Goal: Information Seeking & Learning: Check status

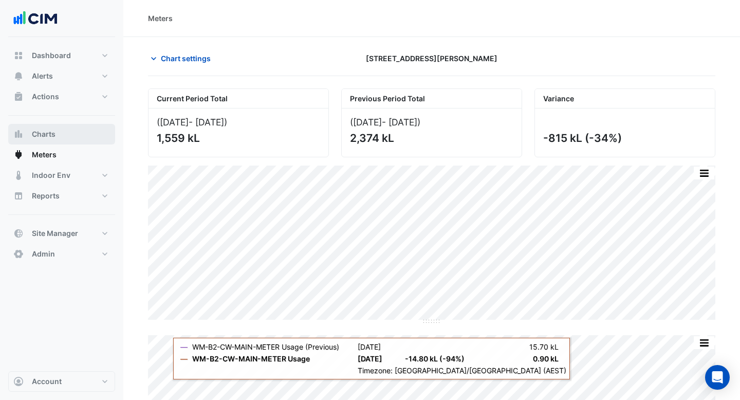
click at [50, 132] on span "Charts" at bounding box center [44, 134] width 24 height 10
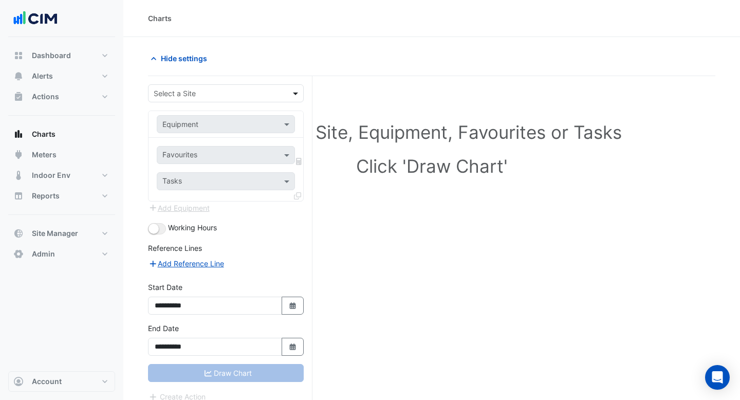
click at [294, 92] on span at bounding box center [296, 93] width 13 height 11
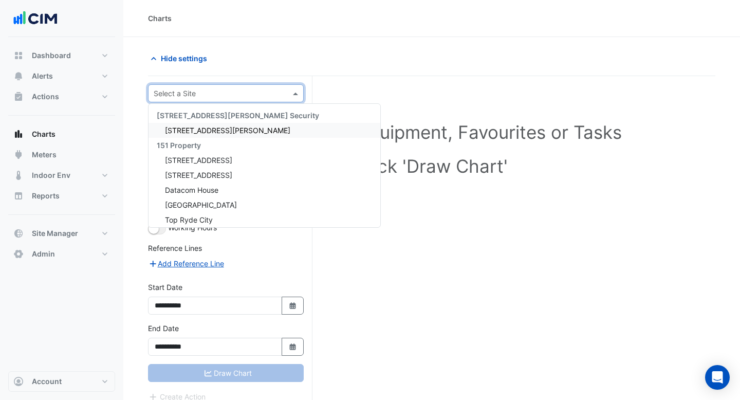
click at [289, 57] on div "Hide settings" at bounding box center [287, 58] width 290 height 18
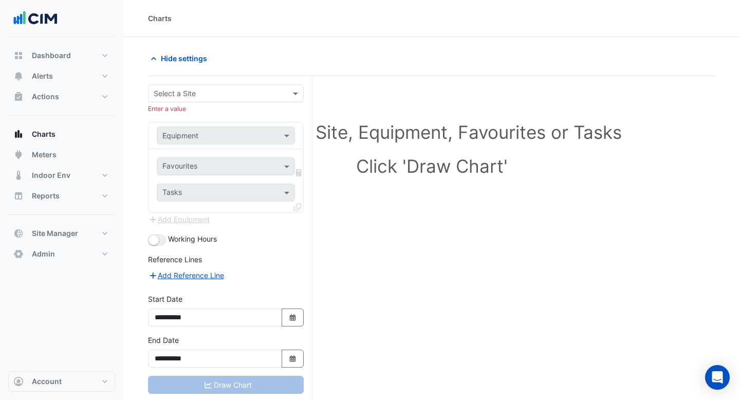
click at [286, 92] on div at bounding box center [226, 93] width 155 height 12
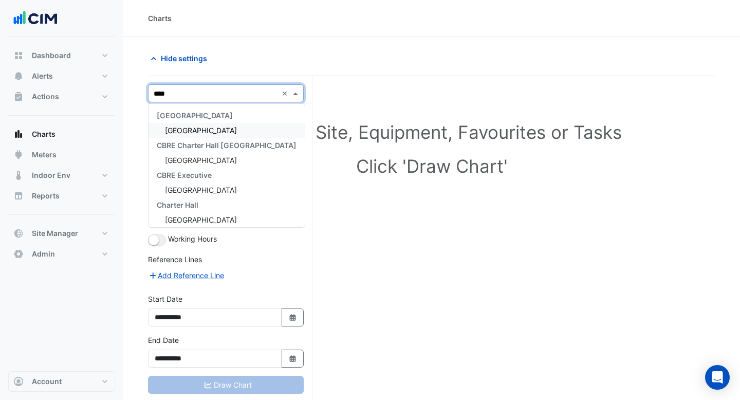
type input "*****"
click at [245, 124] on div "[GEOGRAPHIC_DATA]" at bounding box center [227, 130] width 156 height 15
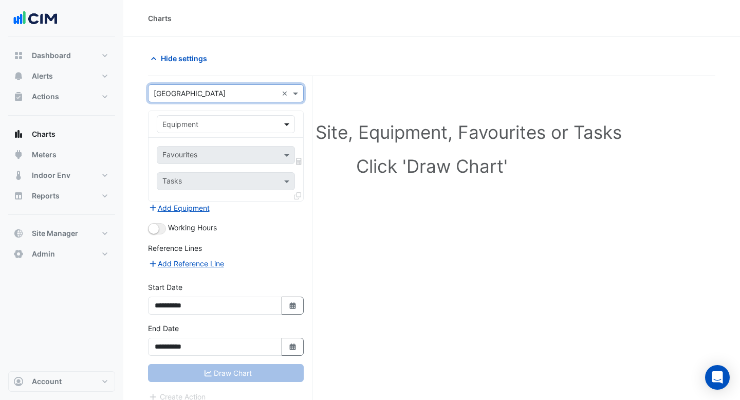
click at [284, 121] on span at bounding box center [288, 124] width 13 height 11
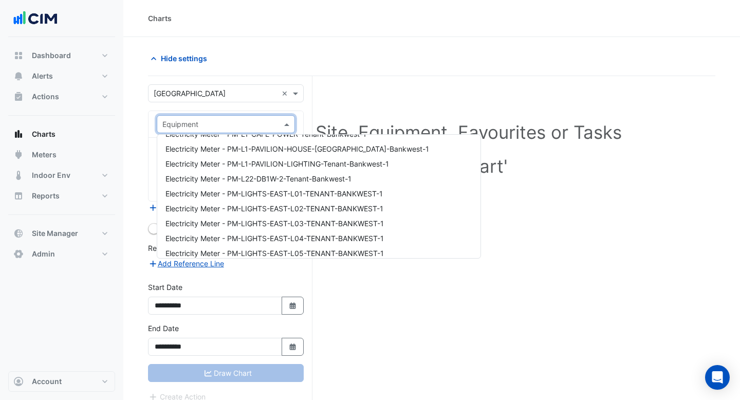
scroll to position [1421, 0]
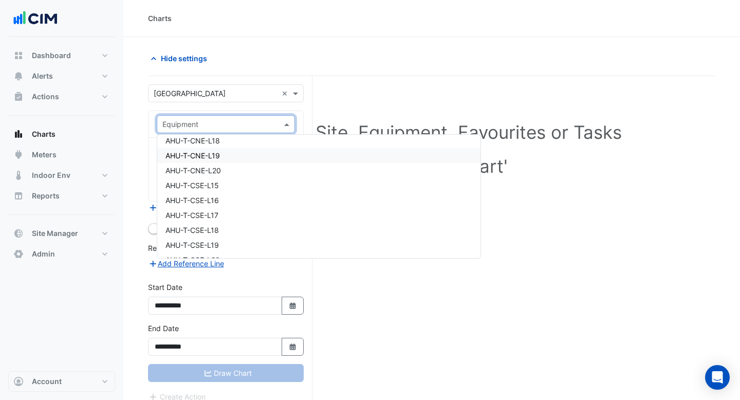
click at [250, 152] on div "AHU-T-CNE-L19" at bounding box center [318, 155] width 323 height 15
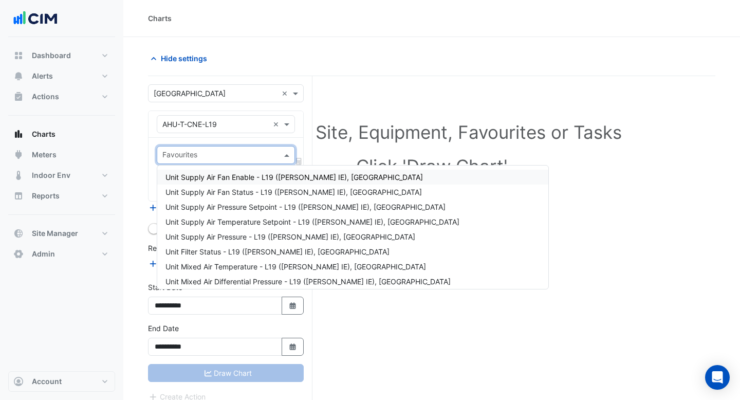
click at [287, 160] on span at bounding box center [288, 155] width 13 height 11
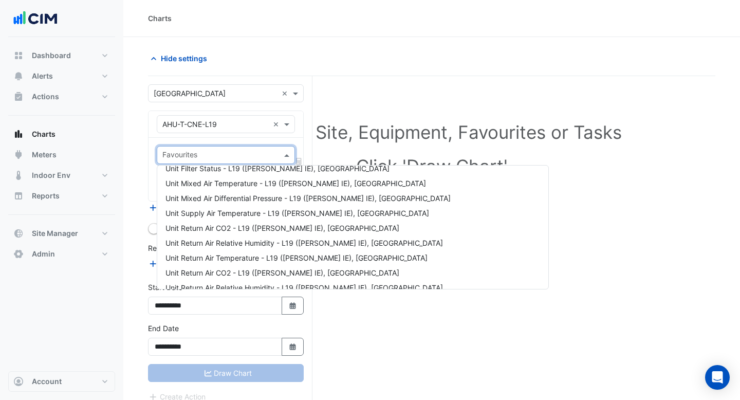
scroll to position [0, 0]
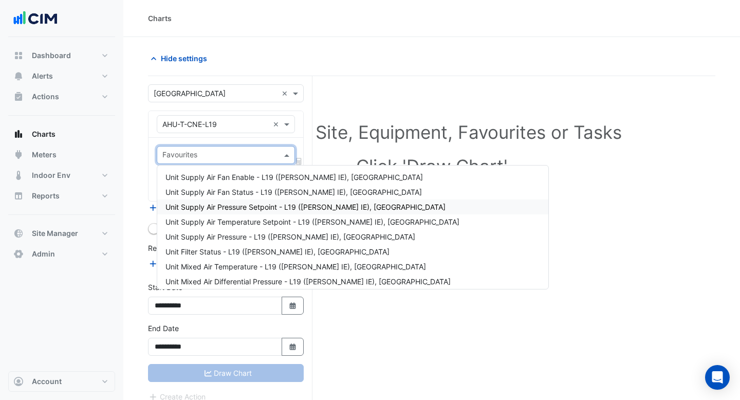
click at [275, 202] on span "Unit Supply Air Pressure Setpoint - L19 ([PERSON_NAME] IE), [GEOGRAPHIC_DATA]" at bounding box center [305, 206] width 280 height 9
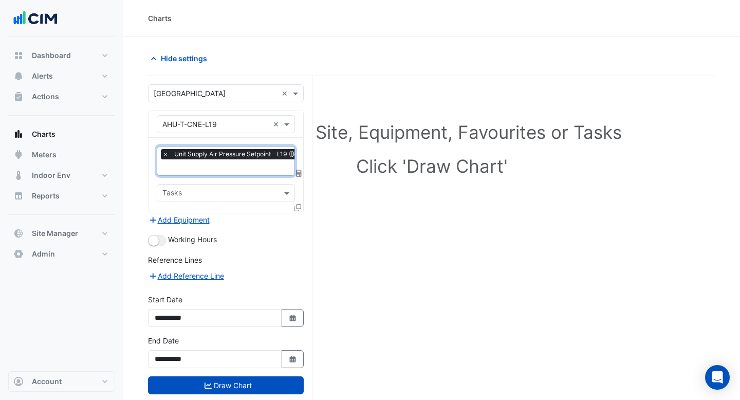
click at [242, 166] on input "text" at bounding box center [292, 168] width 260 height 11
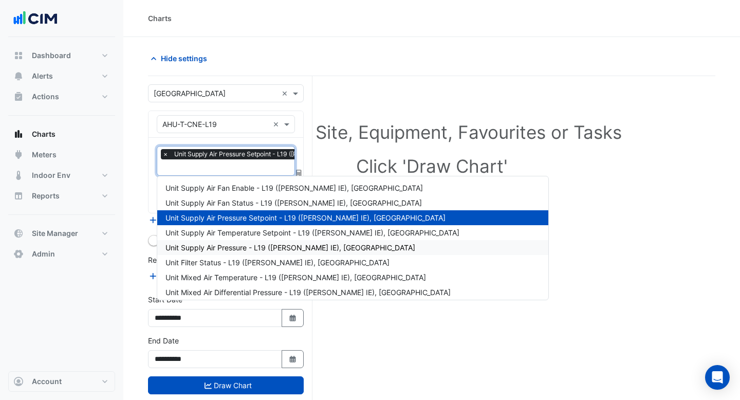
click at [227, 242] on div "Unit Supply Air Pressure - L19 ([PERSON_NAME] IE), [GEOGRAPHIC_DATA]" at bounding box center [352, 247] width 391 height 15
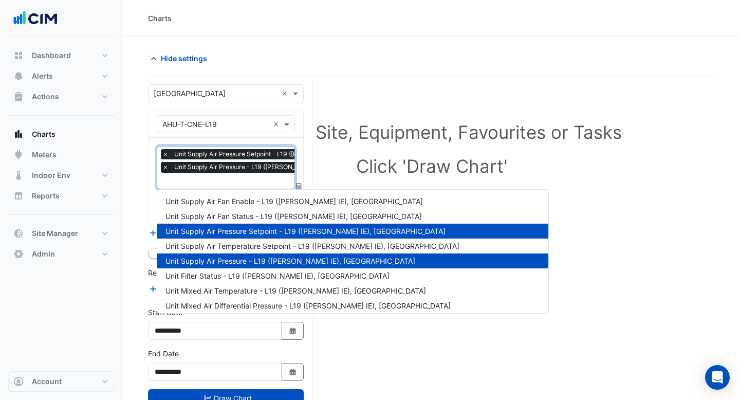
click at [231, 175] on div "× Unit Supply Air Pressure Setpoint - L19 ([PERSON_NAME] IE), [GEOGRAPHIC_DATA]…" at bounding box center [291, 162] width 261 height 26
click at [220, 295] on div "Unit Mixed Air Temperature - L19 ([PERSON_NAME] IE), [GEOGRAPHIC_DATA]" at bounding box center [352, 290] width 391 height 15
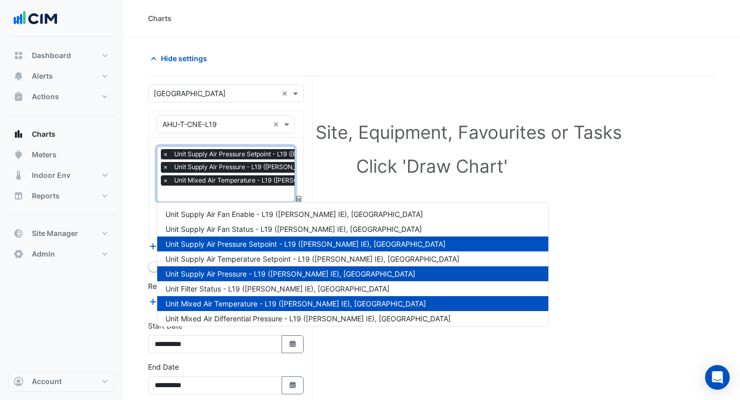
click at [234, 193] on input "text" at bounding box center [292, 194] width 260 height 11
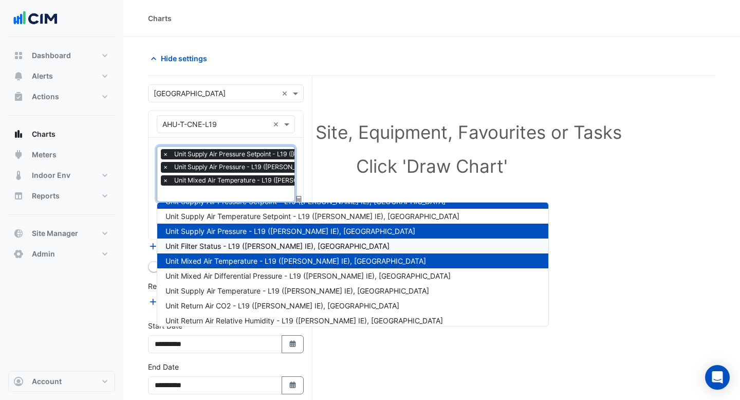
scroll to position [52, 0]
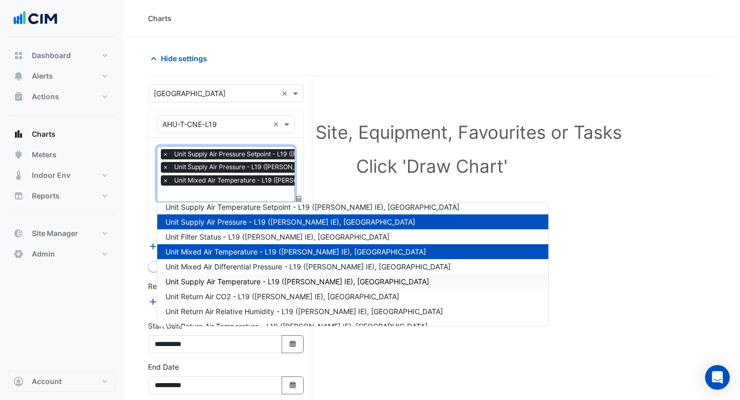
click at [228, 285] on span "Unit Supply Air Temperature - L19 ([PERSON_NAME] IE), [GEOGRAPHIC_DATA]" at bounding box center [297, 281] width 264 height 9
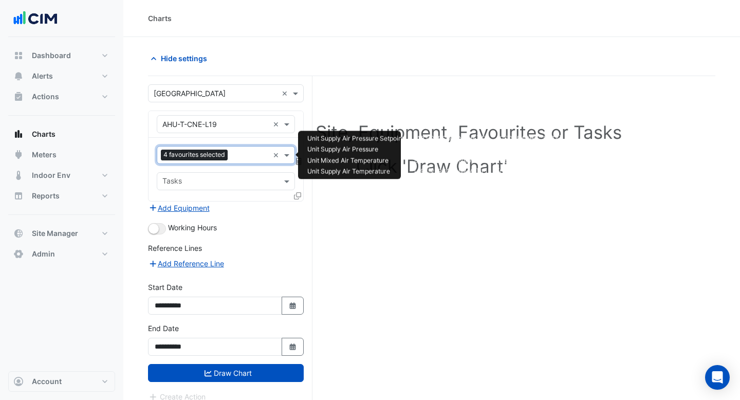
click at [235, 160] on input "text" at bounding box center [250, 156] width 37 height 11
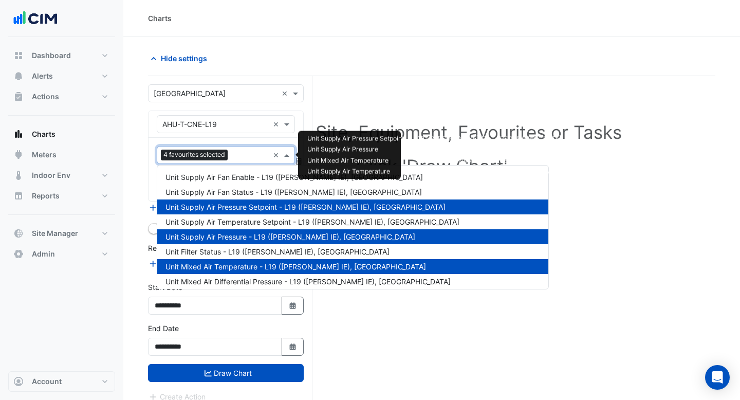
scroll to position [123, 0]
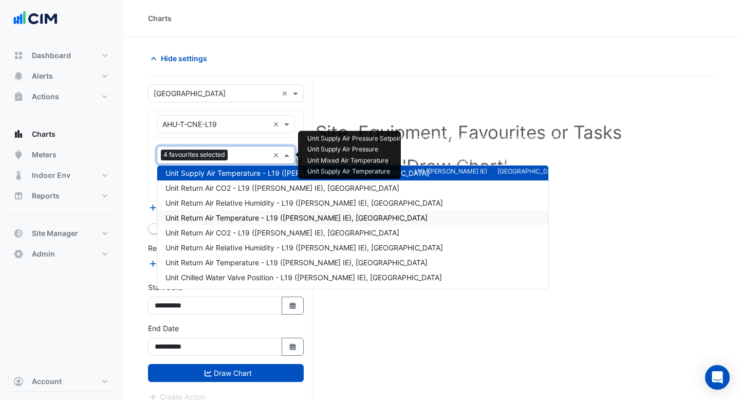
click at [230, 214] on span "Unit Return Air Temperature - L19 ([PERSON_NAME] IE), [GEOGRAPHIC_DATA]" at bounding box center [296, 217] width 262 height 9
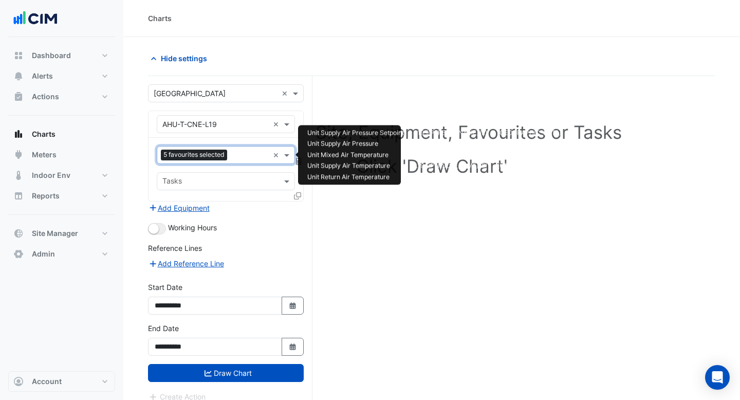
click at [237, 152] on input "text" at bounding box center [250, 156] width 38 height 11
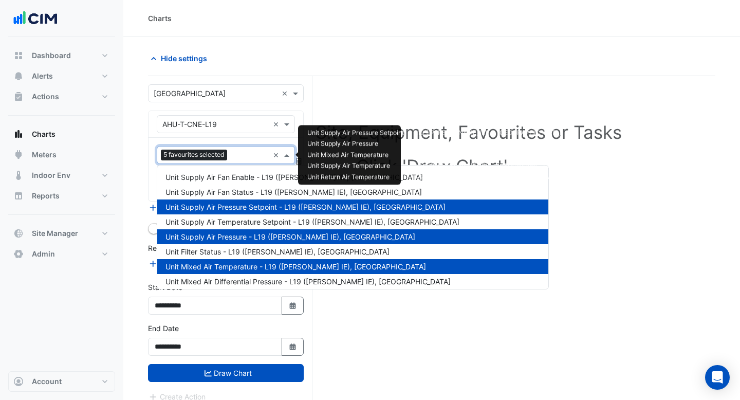
scroll to position [168, 0]
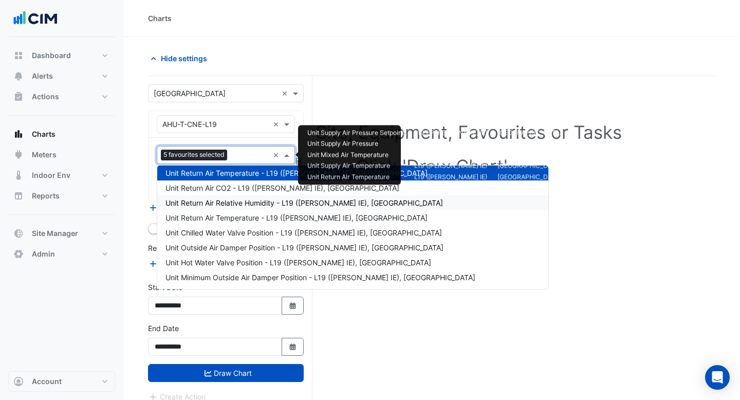
click at [228, 200] on span "Unit Return Air Relative Humidity - L19 ([PERSON_NAME] IE), [GEOGRAPHIC_DATA]" at bounding box center [303, 202] width 277 height 9
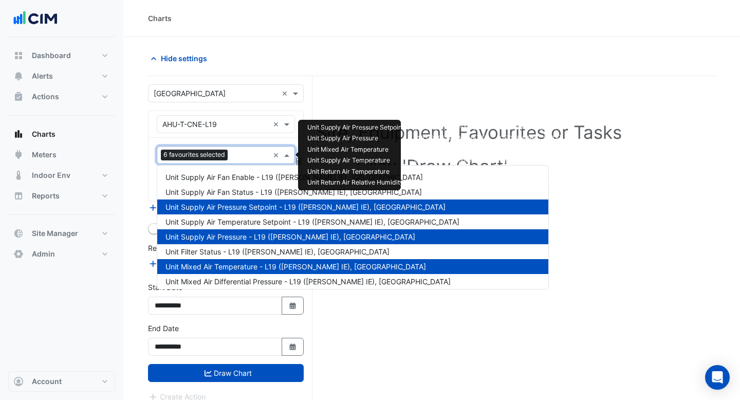
click at [239, 158] on input "text" at bounding box center [250, 156] width 37 height 11
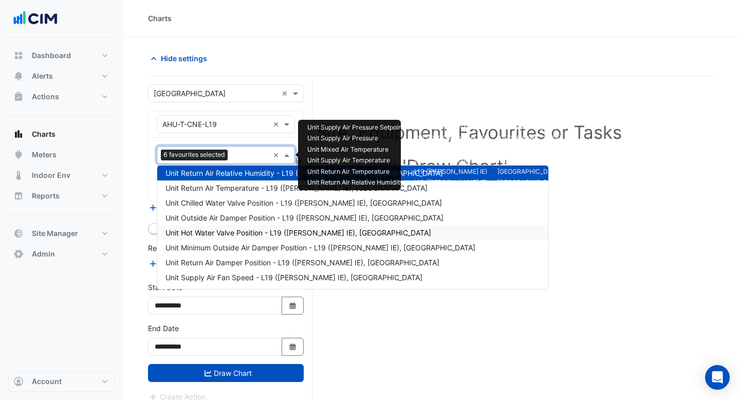
click at [229, 225] on div "Unit Hot Water Valve Position - L19 ([PERSON_NAME] IE), [GEOGRAPHIC_DATA]" at bounding box center [352, 232] width 391 height 15
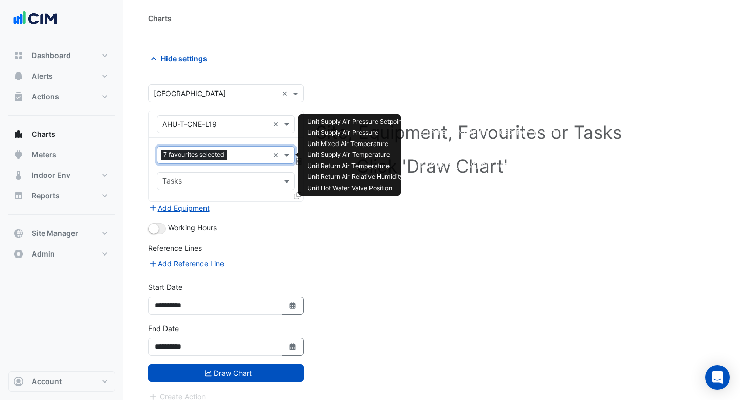
click at [237, 155] on input "text" at bounding box center [250, 156] width 38 height 11
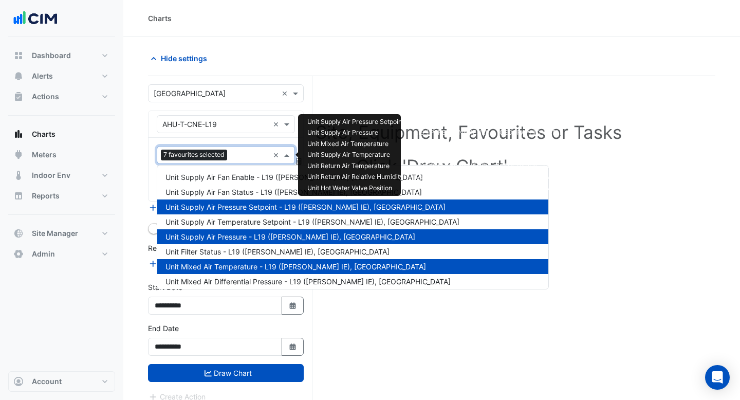
scroll to position [257, 0]
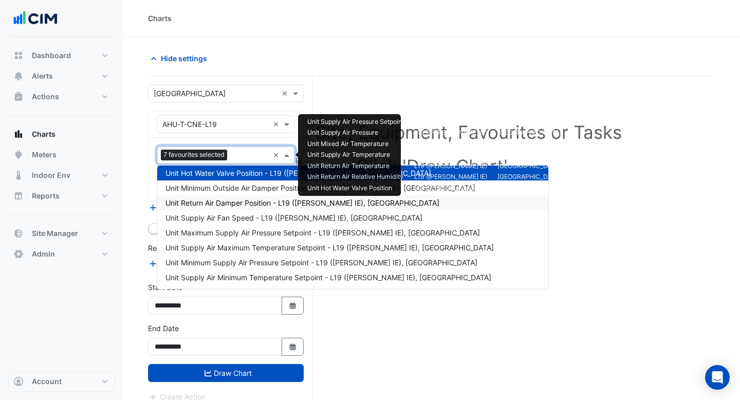
click at [237, 205] on span "Unit Return Air Damper Position - L19 ([PERSON_NAME] IE), [GEOGRAPHIC_DATA]" at bounding box center [302, 202] width 274 height 9
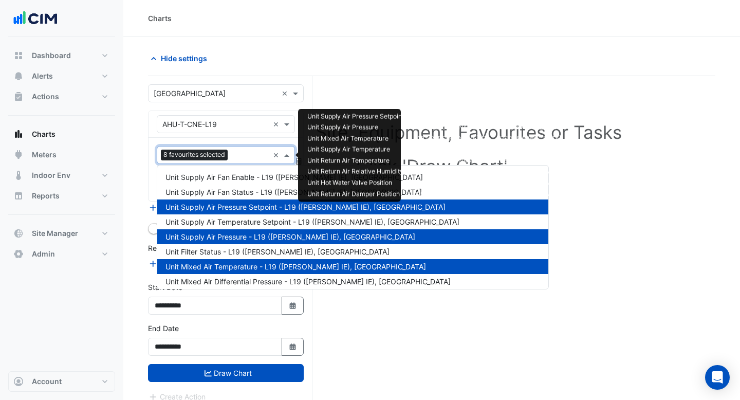
click at [238, 160] on input "text" at bounding box center [250, 156] width 37 height 11
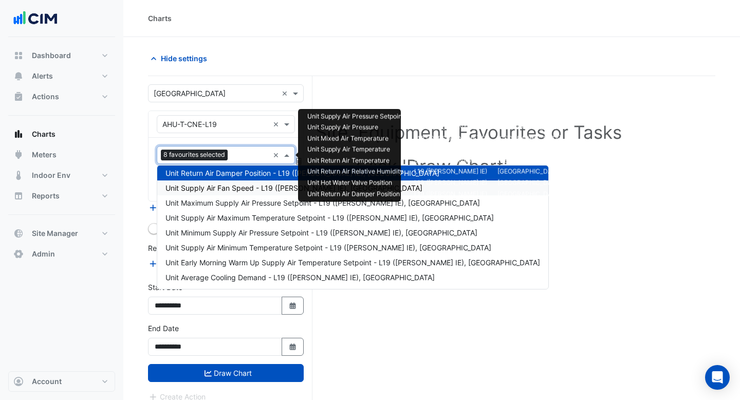
click at [238, 195] on div "Unit Supply Air Fan Speed - L19 ([PERSON_NAME] IE), [GEOGRAPHIC_DATA]" at bounding box center [352, 187] width 391 height 15
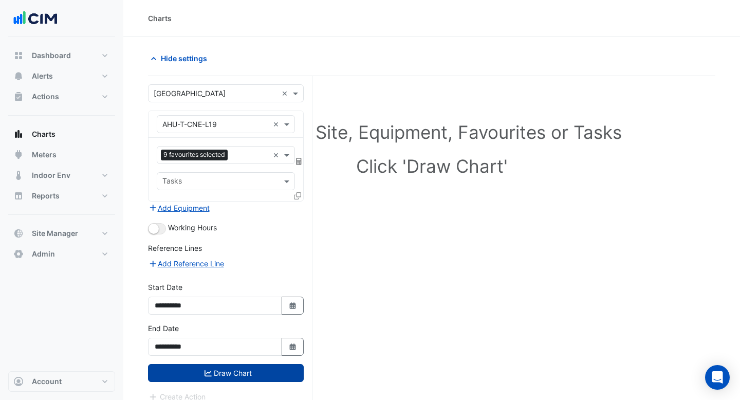
click at [235, 379] on button "Draw Chart" at bounding box center [226, 373] width 156 height 18
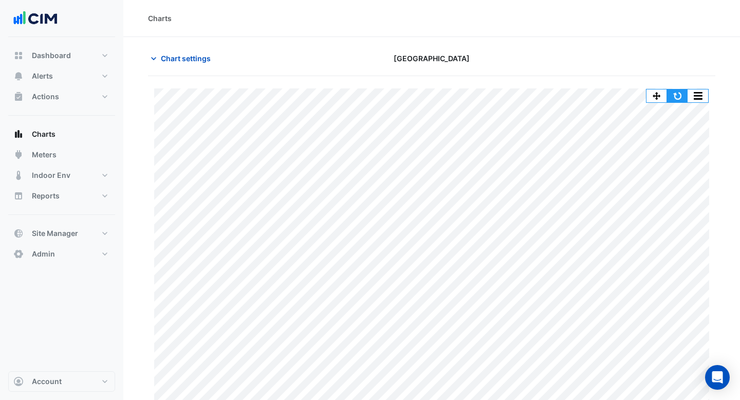
click at [677, 96] on button "button" at bounding box center [677, 95] width 21 height 13
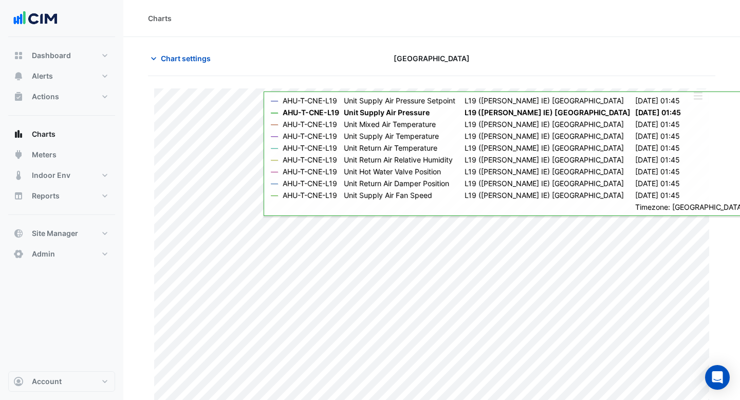
scroll to position [17, 0]
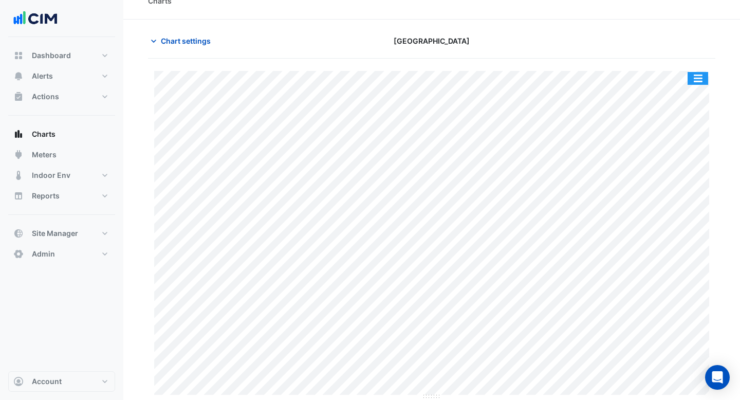
click at [695, 83] on button "button" at bounding box center [698, 78] width 21 height 13
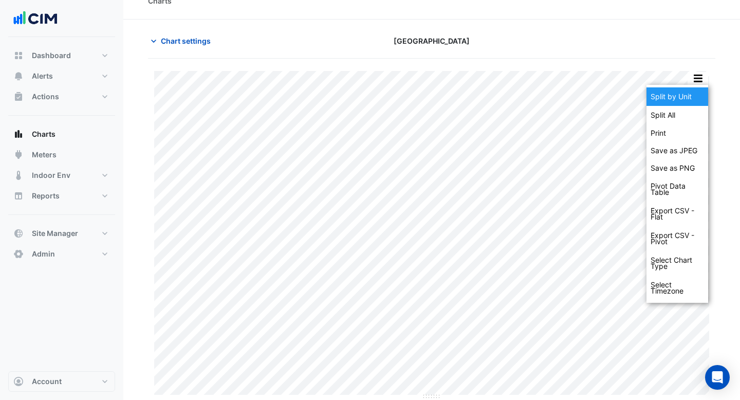
click at [690, 98] on div "Split by Unit" at bounding box center [677, 96] width 62 height 18
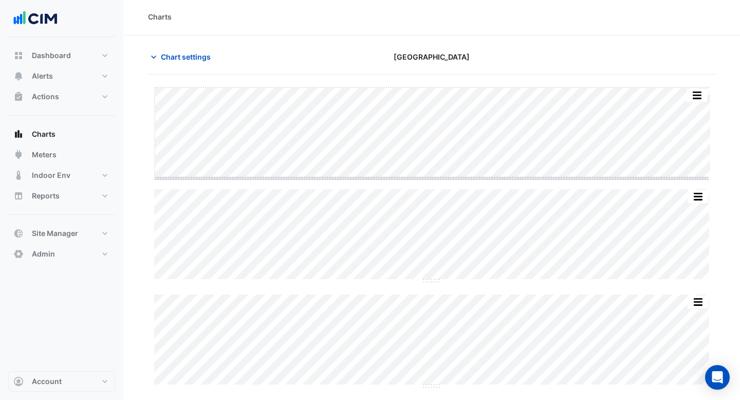
scroll to position [2, 0]
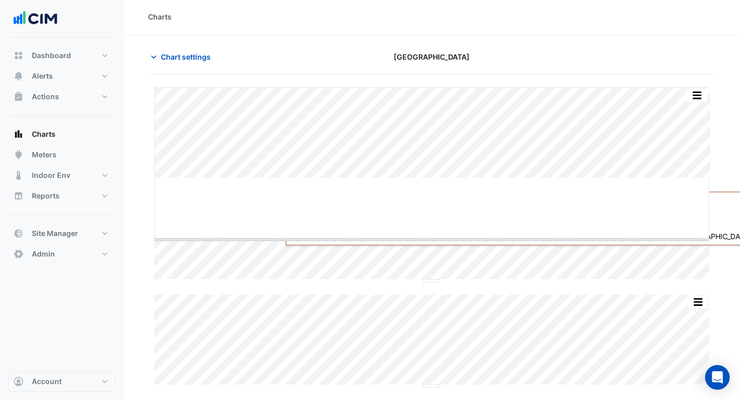
drag, startPoint x: 430, startPoint y: 176, endPoint x: 429, endPoint y: 238, distance: 62.7
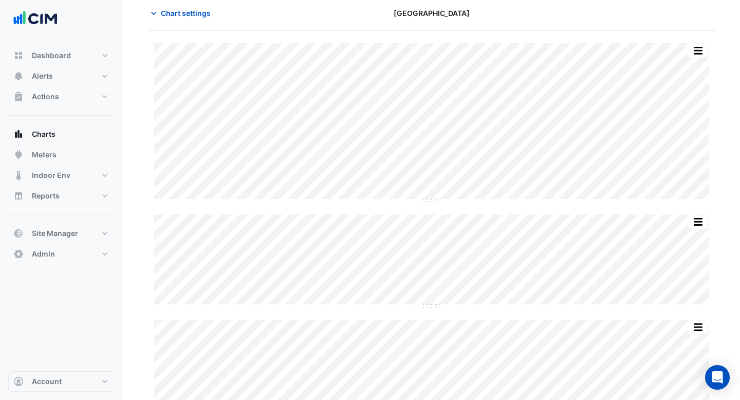
scroll to position [70, 0]
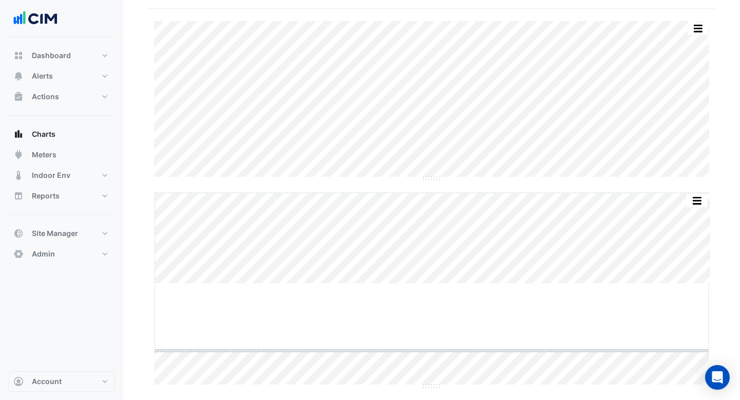
drag, startPoint x: 431, startPoint y: 281, endPoint x: 423, endPoint y: 348, distance: 67.3
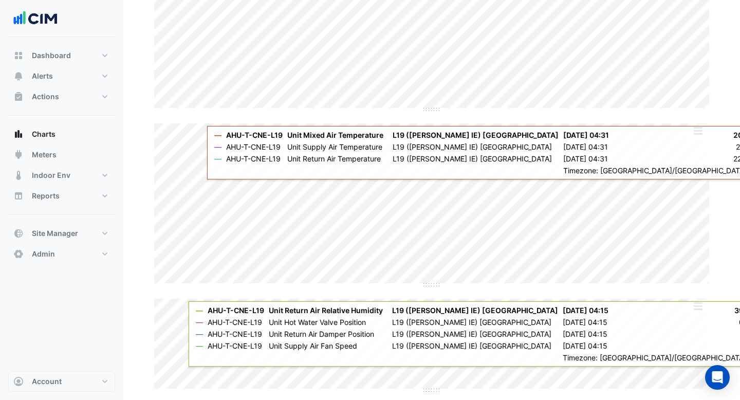
scroll to position [0, 0]
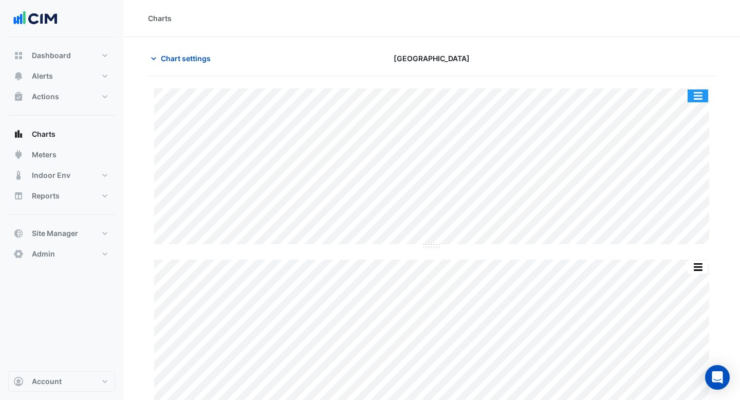
click at [703, 98] on button "button" at bounding box center [698, 95] width 21 height 13
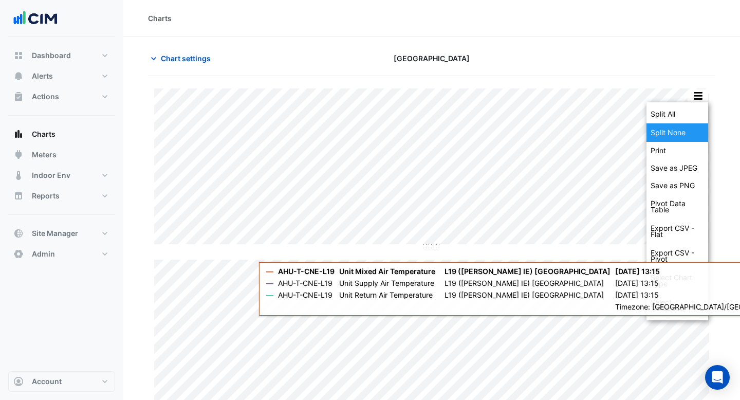
click at [688, 137] on div "Split None" at bounding box center [677, 132] width 62 height 18
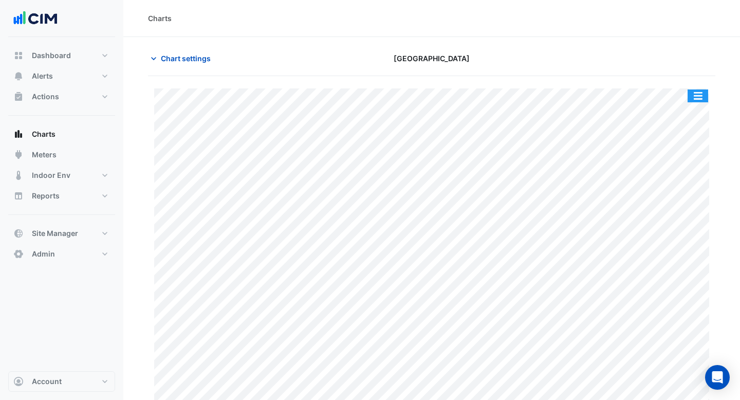
click at [696, 101] on button "button" at bounding box center [698, 95] width 21 height 13
click at [464, 38] on section "Chart settings [GEOGRAPHIC_DATA] Split by Unit Split All Print Save as JPEG Sav…" at bounding box center [431, 227] width 617 height 380
click at [176, 61] on span "Chart settings" at bounding box center [186, 58] width 50 height 11
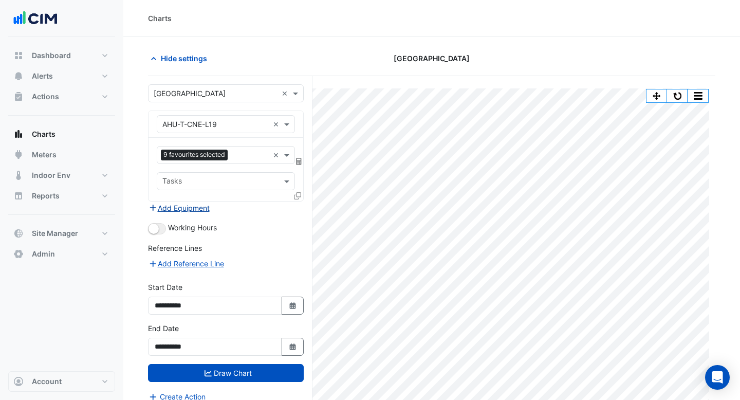
click at [204, 209] on button "Add Equipment" at bounding box center [179, 208] width 62 height 12
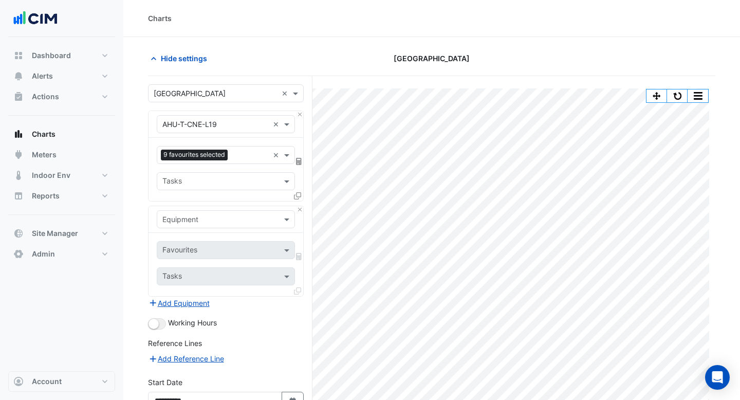
click at [201, 218] on input "text" at bounding box center [215, 219] width 106 height 11
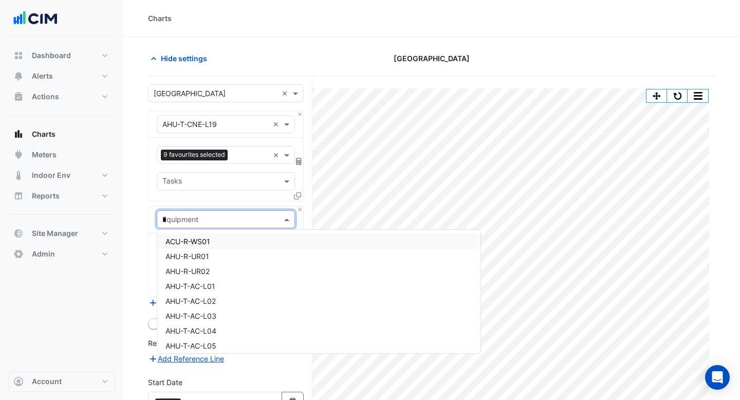
type input "**"
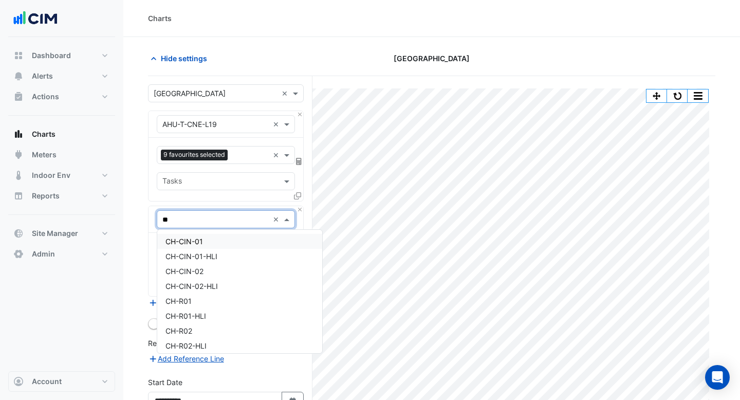
click at [198, 244] on span "CH-CIN-01" at bounding box center [184, 241] width 38 height 9
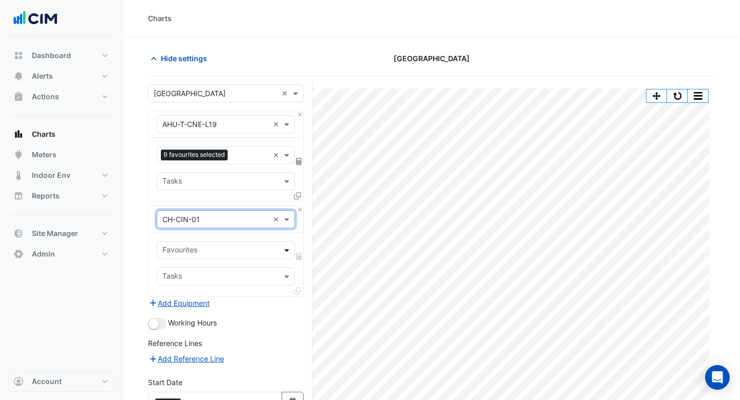
click at [285, 254] on span at bounding box center [288, 250] width 13 height 11
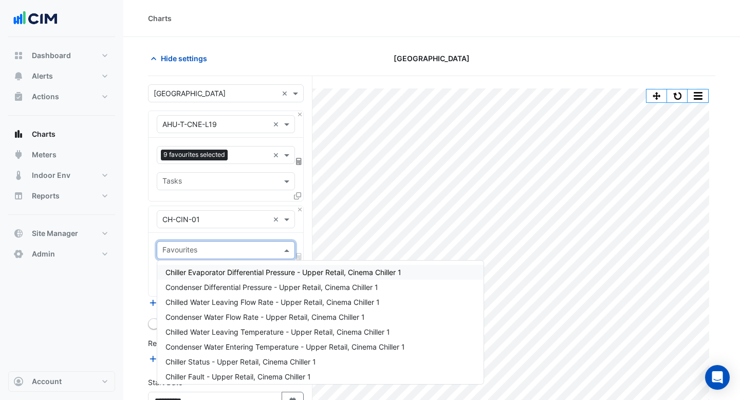
click at [264, 276] on span "Chiller Evaporator Differential Pressure - Upper Retail, Cinema Chiller 1" at bounding box center [283, 272] width 236 height 9
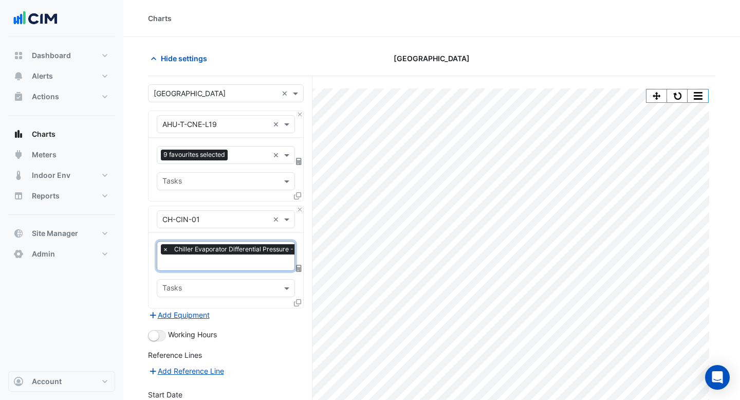
click at [252, 264] on input "text" at bounding box center [274, 263] width 225 height 11
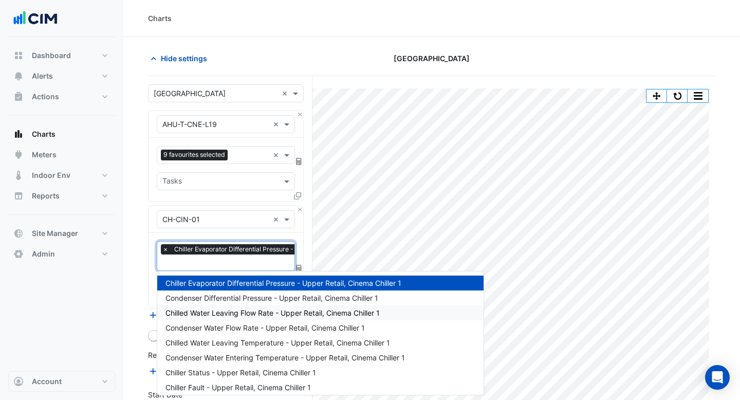
click at [233, 310] on span "Chilled Water Leaving Flow Rate - Upper Retail, Cinema Chiller 1" at bounding box center [272, 312] width 214 height 9
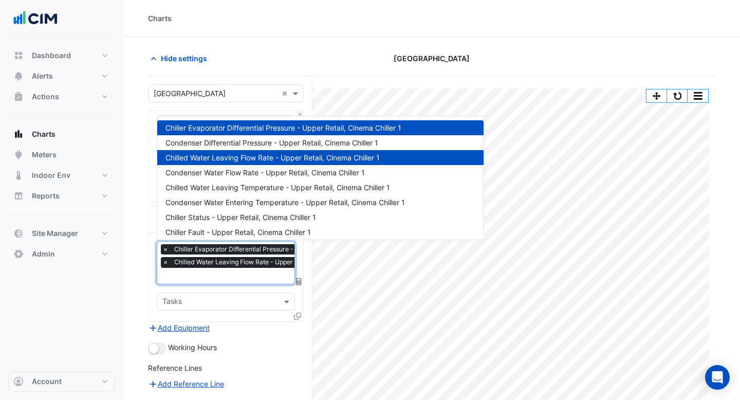
click at [233, 276] on input "text" at bounding box center [274, 276] width 225 height 11
click at [229, 201] on span "Condenser Water Entering Temperature - Upper Retail, Cinema Chiller 1" at bounding box center [284, 202] width 239 height 9
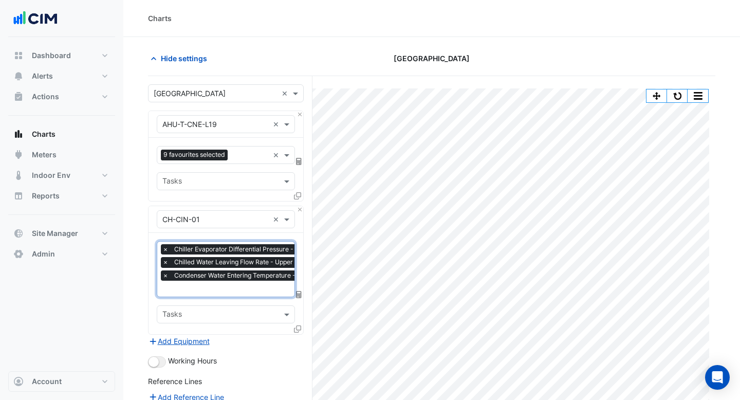
click at [216, 290] on input "text" at bounding box center [275, 289] width 227 height 11
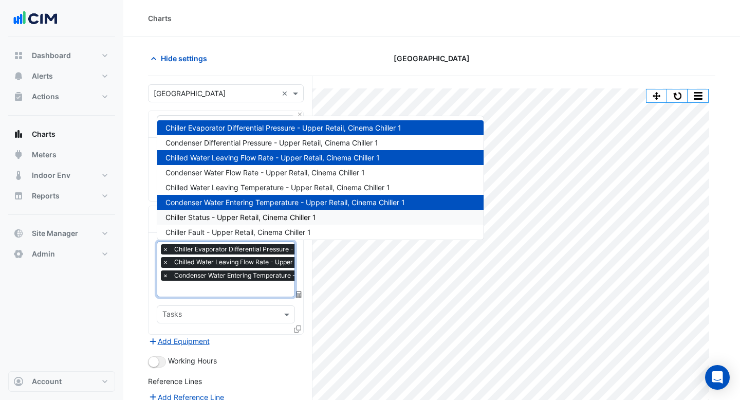
scroll to position [89, 0]
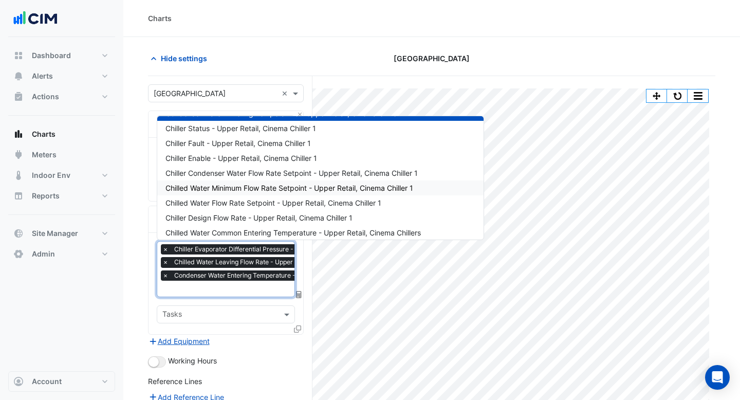
click at [233, 187] on span "Chilled Water Minimum Flow Rate Setpoint - Upper Retail, Cinema Chiller 1" at bounding box center [289, 187] width 248 height 9
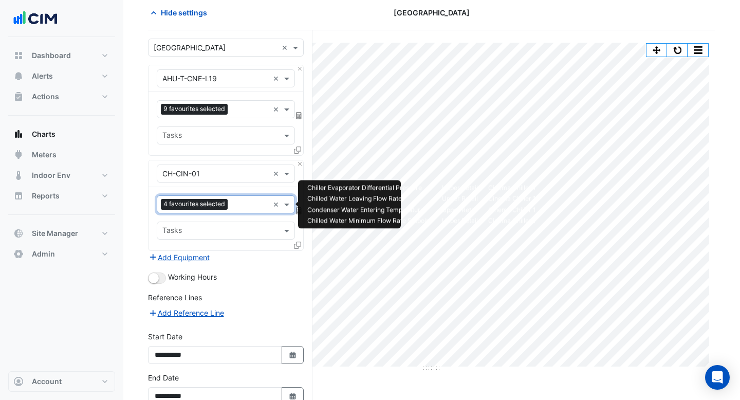
scroll to position [65, 0]
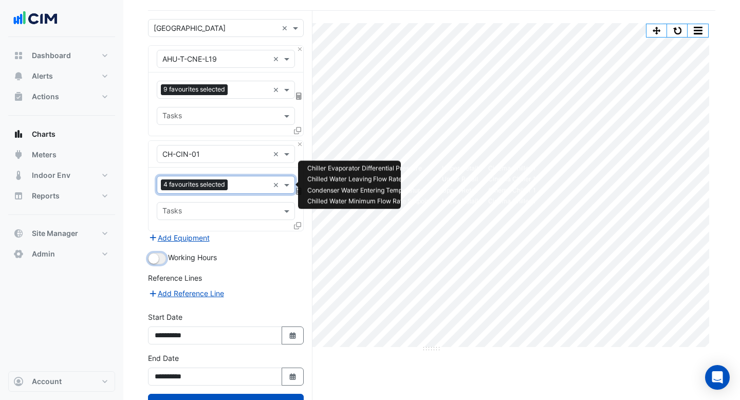
click at [163, 260] on button "button" at bounding box center [157, 258] width 18 height 11
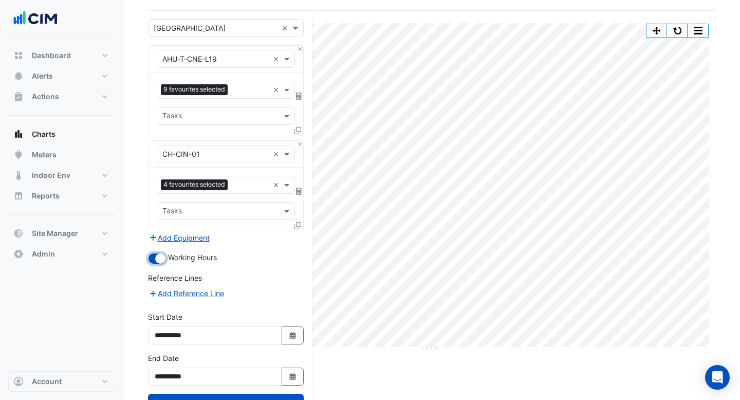
scroll to position [105, 0]
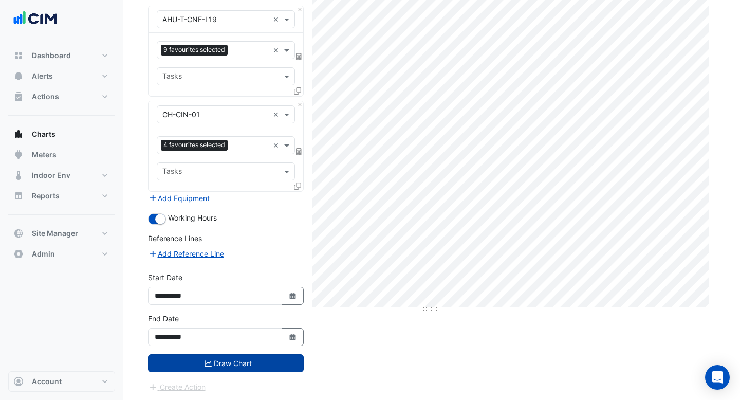
click at [239, 370] on button "Draw Chart" at bounding box center [226, 363] width 156 height 18
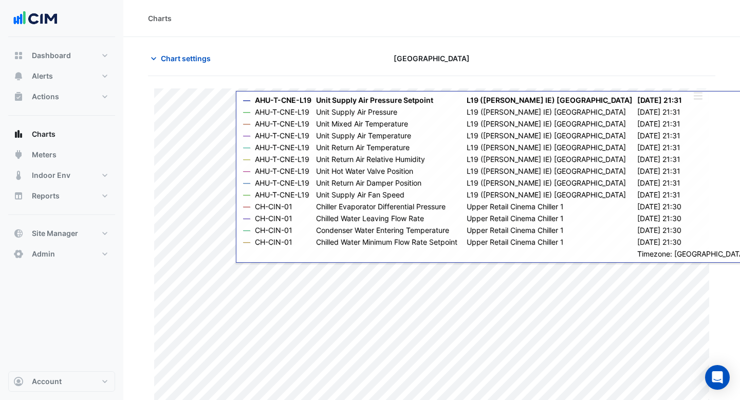
scroll to position [17, 0]
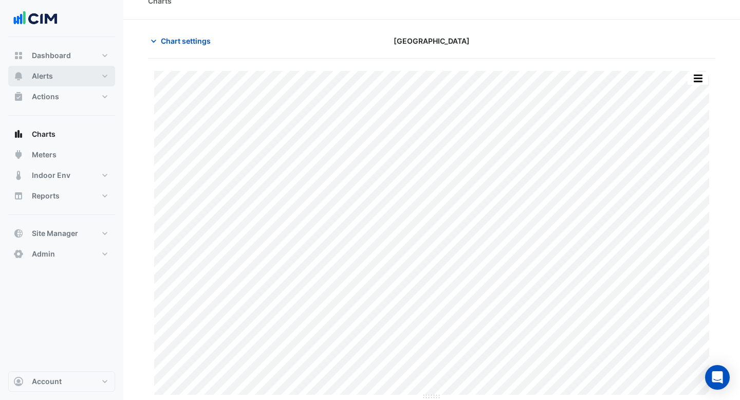
click at [63, 72] on button "Alerts" at bounding box center [61, 76] width 107 height 21
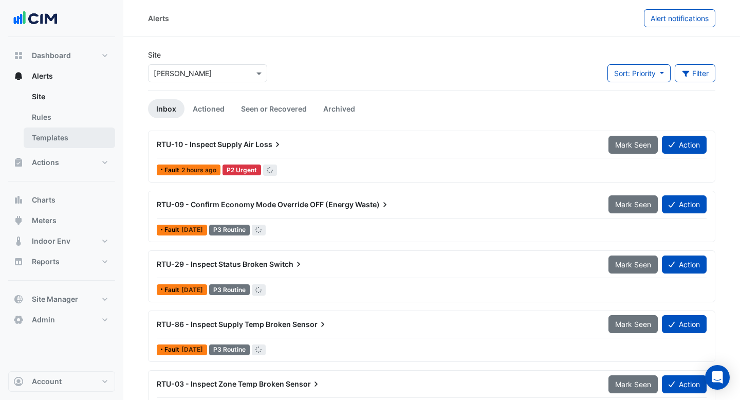
click at [59, 134] on link "Templates" at bounding box center [69, 137] width 91 height 21
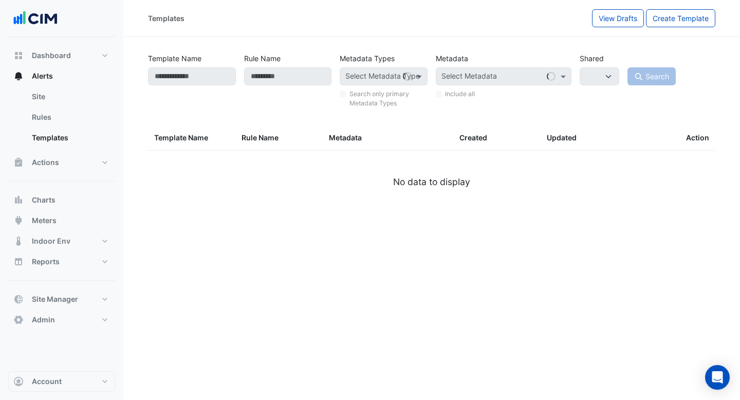
select select
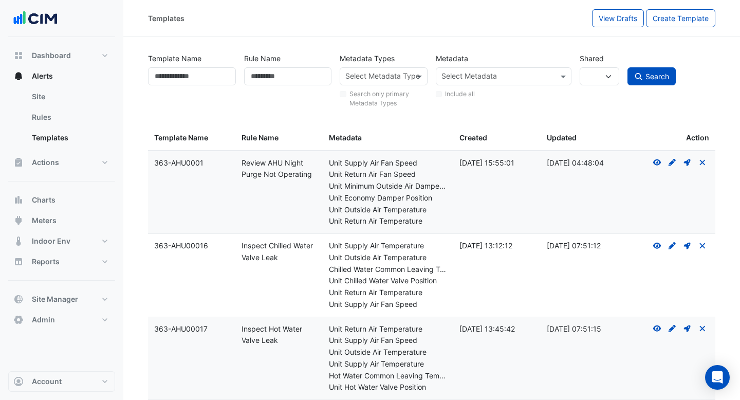
scroll to position [91, 0]
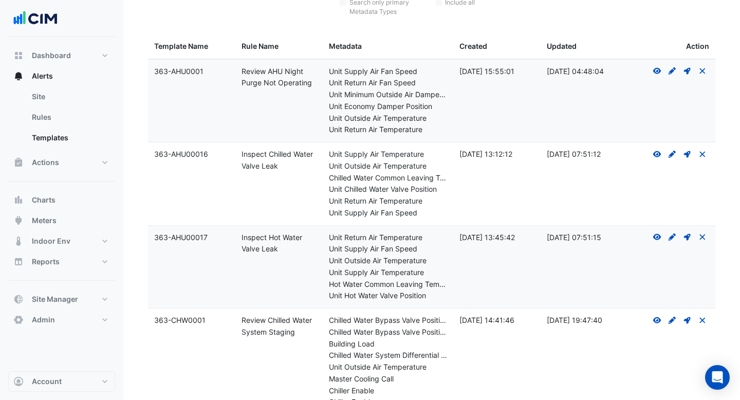
drag, startPoint x: 289, startPoint y: 170, endPoint x: 236, endPoint y: 152, distance: 55.9
click at [236, 152] on datatable-body-cell "Rule Name: Inspect Chilled Water Valve Leak" at bounding box center [278, 183] width 87 height 83
click at [281, 172] on div "Rule Name: Inspect Chilled Water Valve Leak" at bounding box center [279, 161] width 75 height 24
drag, startPoint x: 283, startPoint y: 248, endPoint x: 240, endPoint y: 237, distance: 44.5
click at [240, 237] on datatable-body-cell "Rule Name: Inspect Hot Water Valve Leak" at bounding box center [278, 267] width 87 height 83
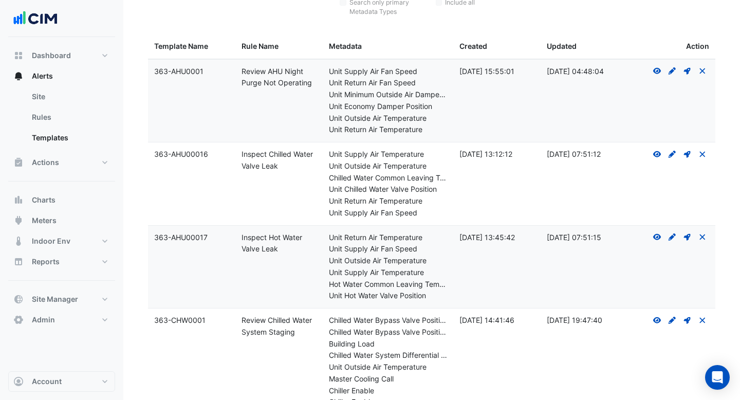
scroll to position [192, 0]
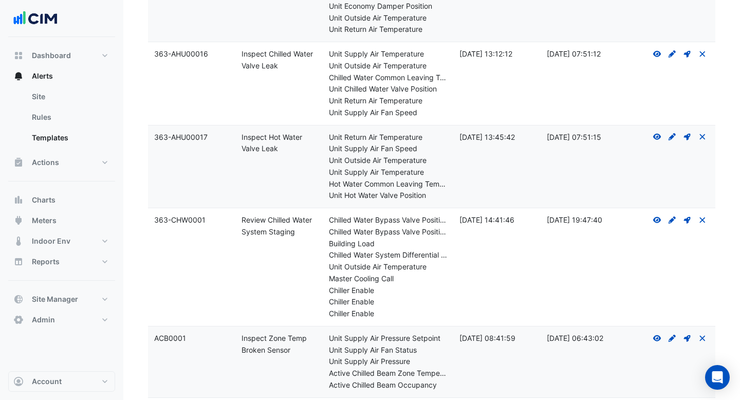
drag, startPoint x: 295, startPoint y: 232, endPoint x: 243, endPoint y: 223, distance: 52.6
click at [243, 223] on div "Rule Name: Review Chilled Water System Staging" at bounding box center [279, 226] width 75 height 24
drag, startPoint x: 296, startPoint y: 347, endPoint x: 241, endPoint y: 340, distance: 55.4
click at [242, 340] on div "Rule Name: Inspect Zone Temp Broken Sensor" at bounding box center [279, 344] width 75 height 24
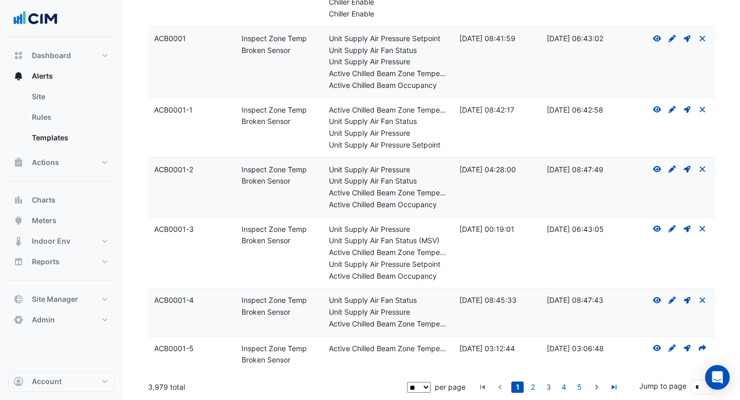
drag, startPoint x: 166, startPoint y: 387, endPoint x: 146, endPoint y: 387, distance: 20.0
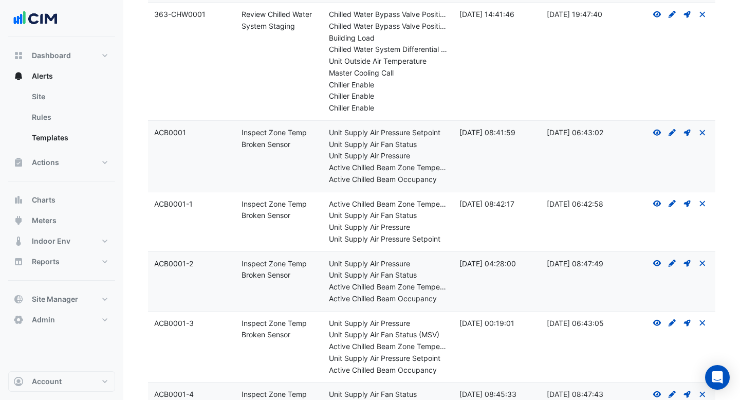
scroll to position [398, 0]
click at [669, 204] on icon at bounding box center [672, 202] width 7 height 7
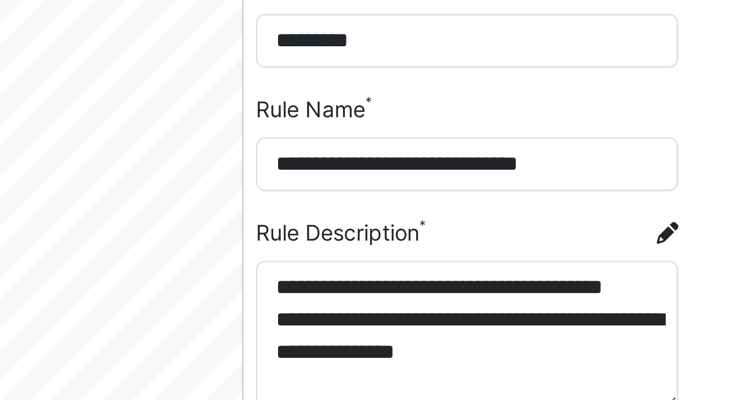
drag, startPoint x: 716, startPoint y: 236, endPoint x: 712, endPoint y: 257, distance: 21.9
click at [712, 257] on textarea "**********" at bounding box center [649, 236] width 141 height 50
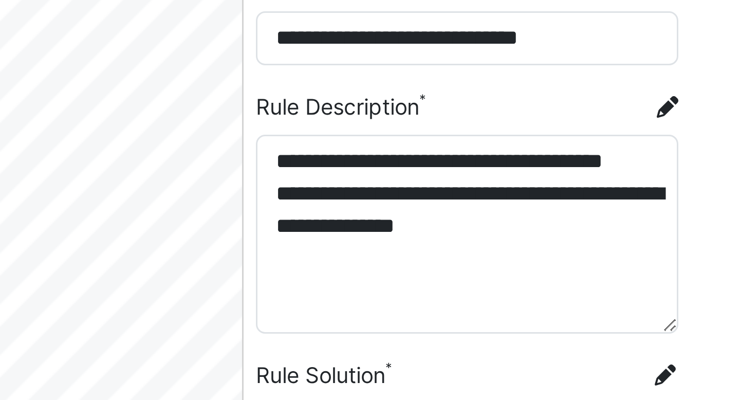
drag, startPoint x: 715, startPoint y: 257, endPoint x: 715, endPoint y: 273, distance: 15.9
click at [715, 273] on textarea "**********" at bounding box center [649, 244] width 141 height 66
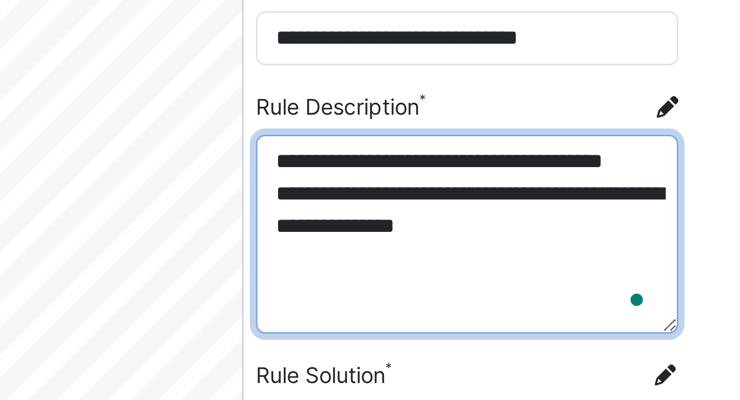
drag, startPoint x: 616, startPoint y: 230, endPoint x: 591, endPoint y: 220, distance: 27.2
click at [591, 220] on textarea "**********" at bounding box center [649, 244] width 141 height 66
click at [632, 242] on textarea "**********" at bounding box center [649, 244] width 141 height 66
drag, startPoint x: 640, startPoint y: 243, endPoint x: 668, endPoint y: 245, distance: 28.3
click at [668, 245] on textarea "**********" at bounding box center [649, 244] width 141 height 66
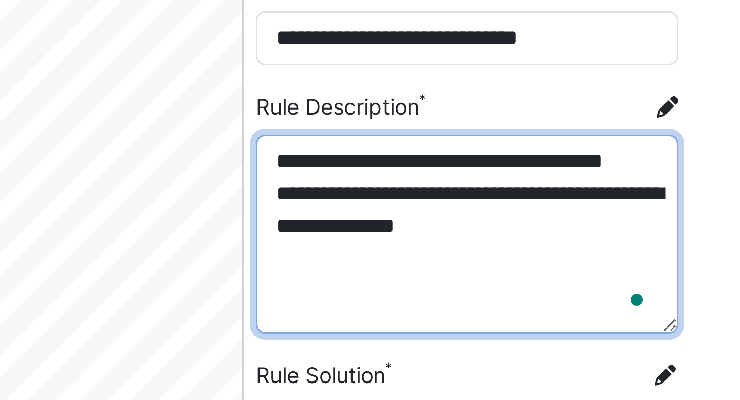
click at [687, 245] on textarea "**********" at bounding box center [649, 244] width 141 height 66
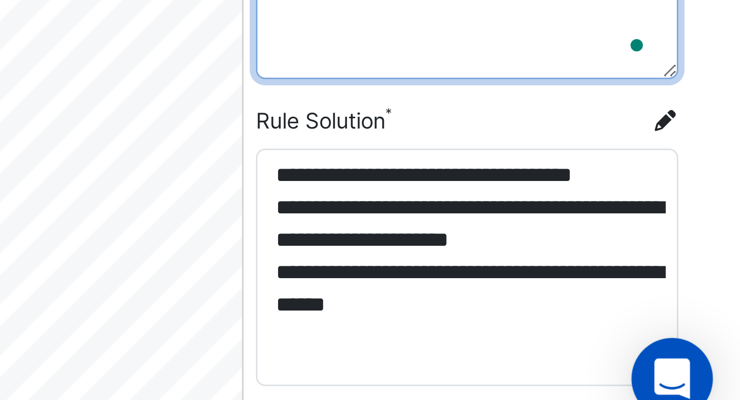
drag, startPoint x: 717, startPoint y: 328, endPoint x: 705, endPoint y: 378, distance: 51.7
click at [705, 378] on body "Template Editor: ACB0001-1 View Templates Submit for Approval Save & Approve Te…" at bounding box center [370, 321] width 740 height 643
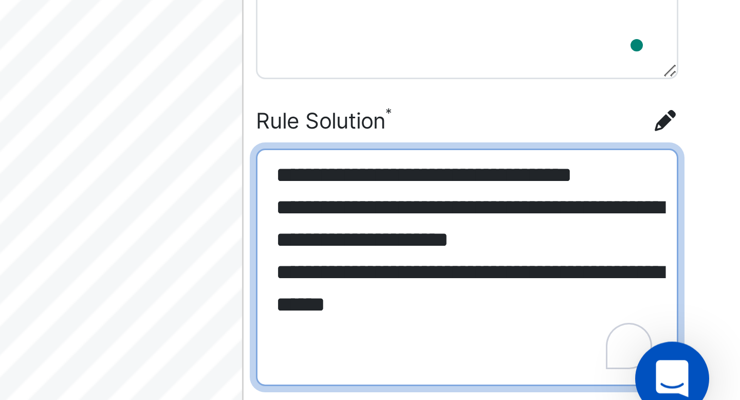
drag, startPoint x: 592, startPoint y: 308, endPoint x: 649, endPoint y: 308, distance: 56.0
click at [649, 308] on textarea "**********" at bounding box center [649, 340] width 141 height 79
click at [640, 310] on textarea "**********" at bounding box center [649, 340] width 141 height 79
click at [681, 311] on textarea "**********" at bounding box center [649, 340] width 141 height 79
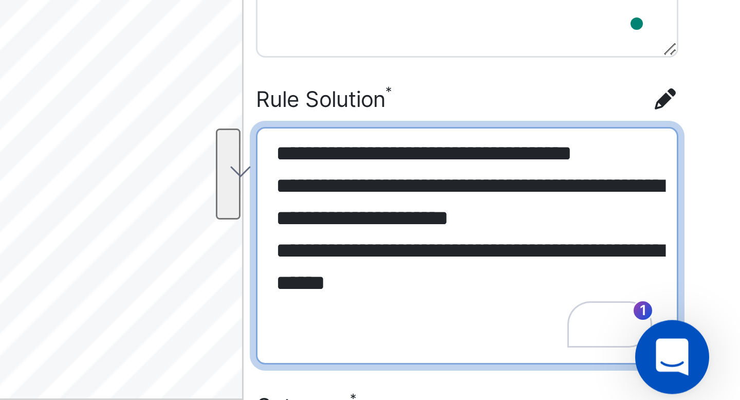
drag, startPoint x: 615, startPoint y: 340, endPoint x: 596, endPoint y: 323, distance: 25.4
click at [596, 323] on textarea "**********" at bounding box center [649, 340] width 141 height 79
click at [599, 334] on textarea "**********" at bounding box center [649, 340] width 141 height 79
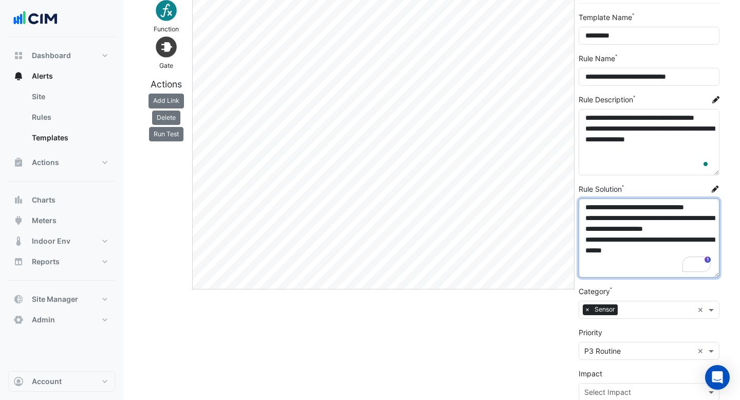
scroll to position [172, 0]
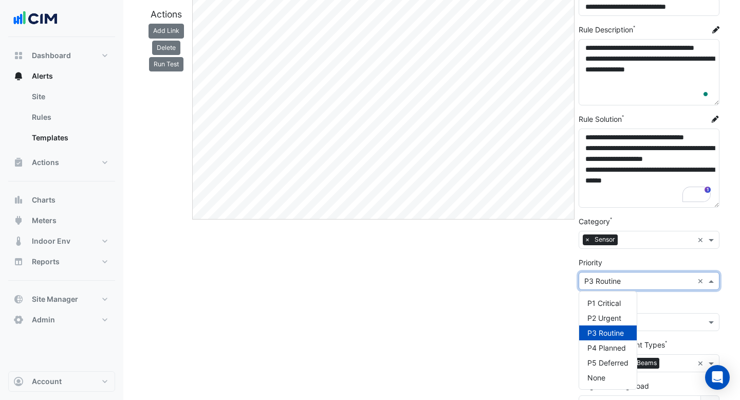
click at [710, 276] on span at bounding box center [712, 280] width 13 height 11
click at [552, 280] on div "Edit" at bounding box center [383, 174] width 386 height 594
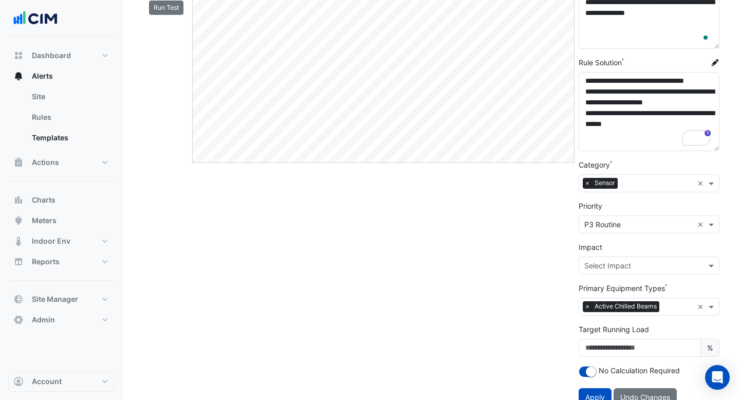
scroll to position [243, 0]
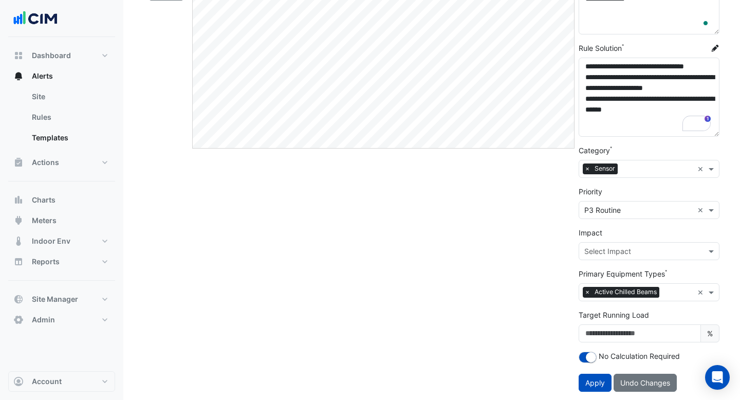
click at [629, 248] on input "text" at bounding box center [638, 251] width 109 height 11
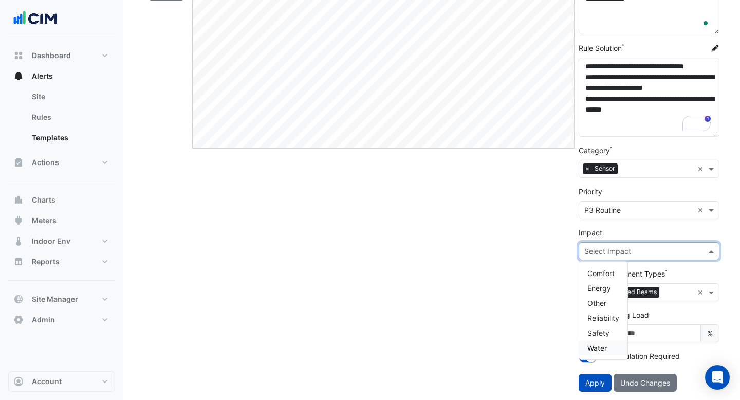
click at [520, 316] on div "Edit" at bounding box center [383, 103] width 386 height 594
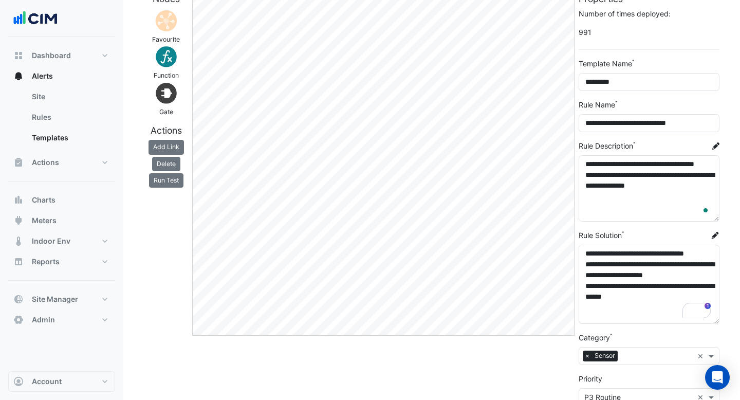
scroll to position [0, 0]
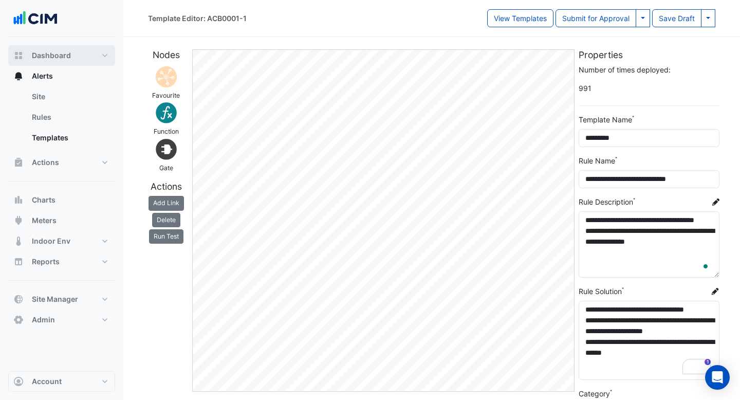
click at [42, 50] on span "Dashboard" at bounding box center [51, 55] width 39 height 10
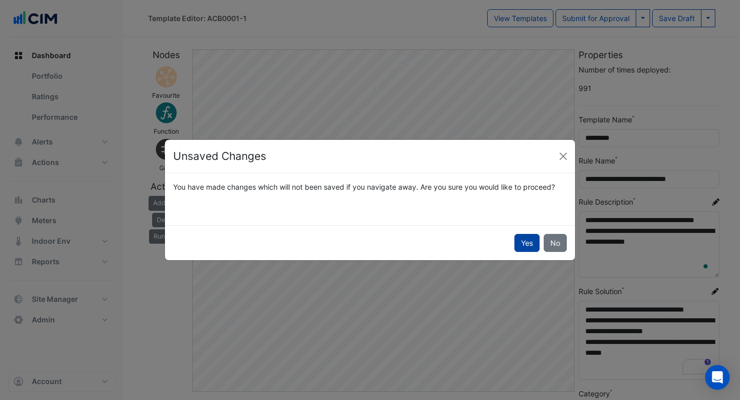
click at [530, 249] on button "Yes" at bounding box center [526, 243] width 25 height 18
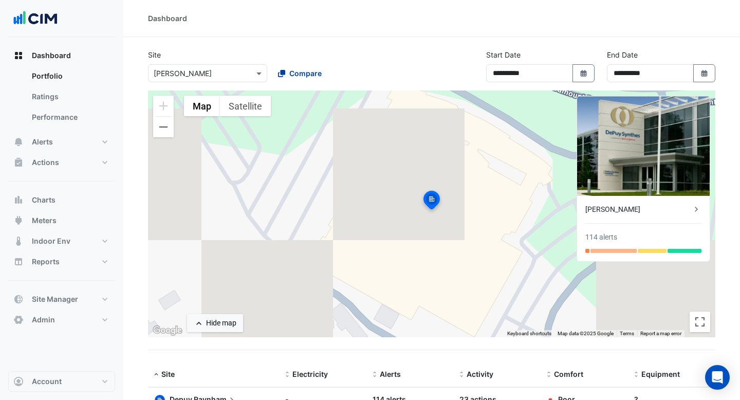
click at [289, 75] on span "Compare" at bounding box center [305, 73] width 32 height 11
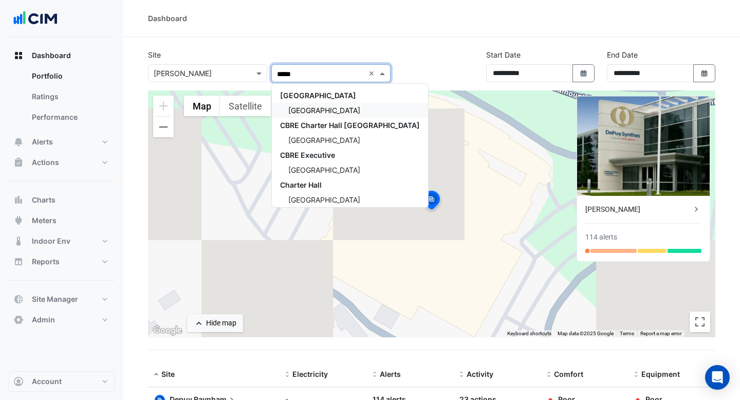
click at [294, 107] on span "[GEOGRAPHIC_DATA]" at bounding box center [324, 110] width 72 height 9
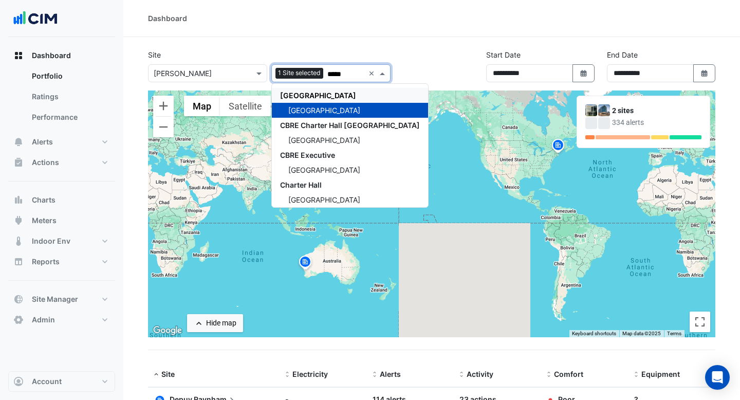
type input "*****"
click at [390, 52] on div "Site × Depuy Raynham 1 Site selected ***** × [GEOGRAPHIC_DATA][PERSON_NAME][GEO…" at bounding box center [269, 65] width 255 height 33
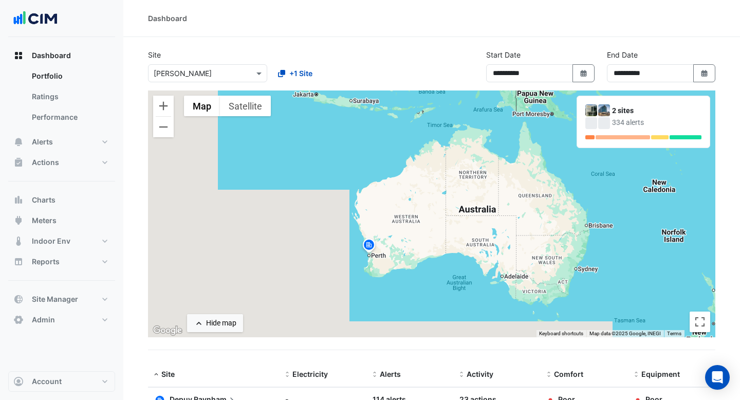
drag, startPoint x: 305, startPoint y: 277, endPoint x: 403, endPoint y: 280, distance: 98.7
click at [403, 280] on div "To activate drag with keyboard, press Alt + Enter. Once in keyboard drag state,…" at bounding box center [431, 213] width 567 height 247
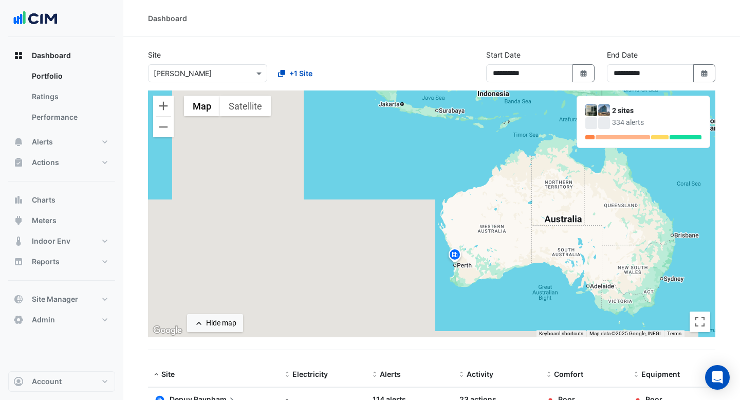
drag, startPoint x: 492, startPoint y: 257, endPoint x: 384, endPoint y: 256, distance: 108.4
click at [384, 256] on div "To activate drag with keyboard, press Alt + Enter. Once in keyboard drag state,…" at bounding box center [431, 213] width 567 height 247
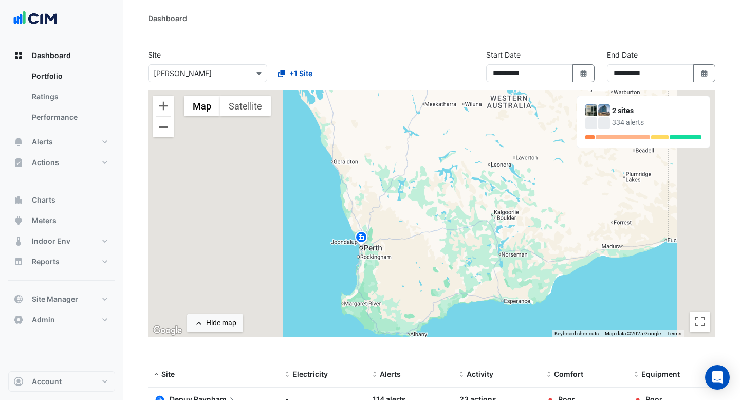
drag, startPoint x: 504, startPoint y: 240, endPoint x: 406, endPoint y: 196, distance: 106.7
click at [406, 196] on div "To activate drag with keyboard, press Alt + Enter. Once in keyboard drag state,…" at bounding box center [431, 213] width 567 height 247
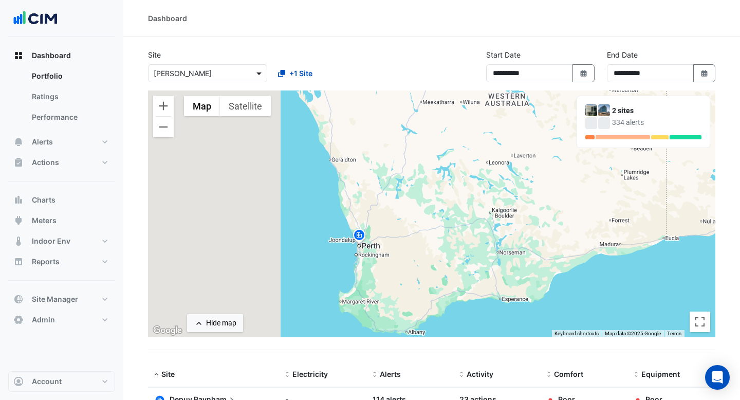
click at [254, 71] on span at bounding box center [260, 73] width 13 height 11
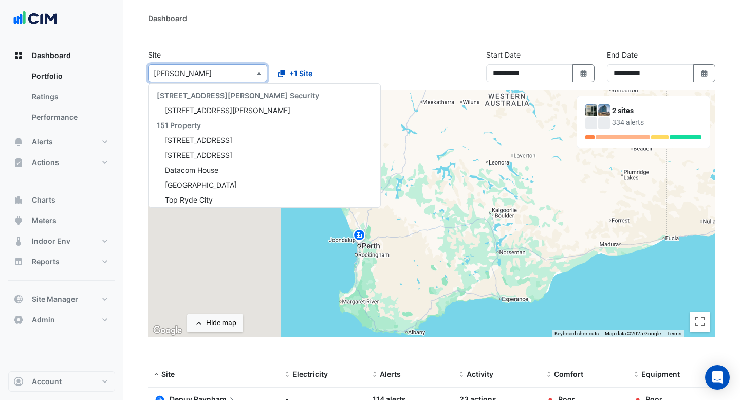
scroll to position [7083, 0]
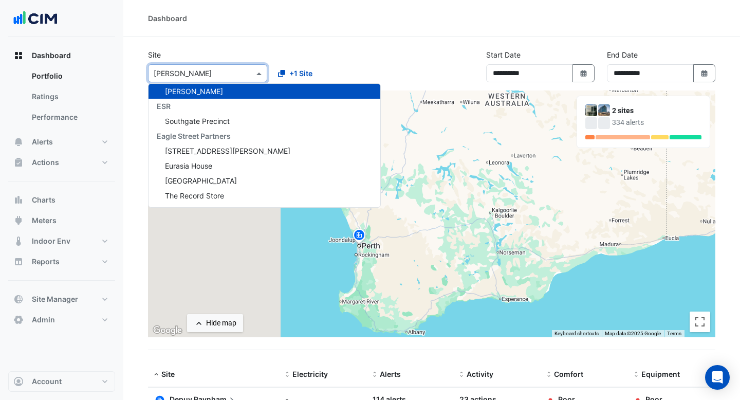
click at [265, 46] on section "Site × Depuy Raynham [STREET_ADDRESS][PERSON_NAME] Security [STREET_ADDRESS][PE…" at bounding box center [431, 292] width 617 height 510
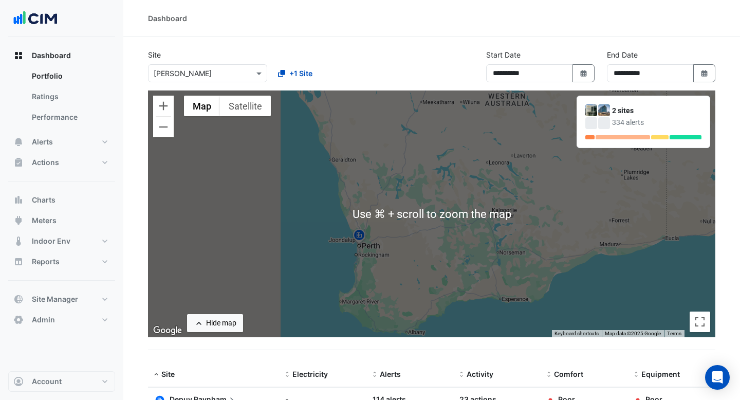
scroll to position [123, 0]
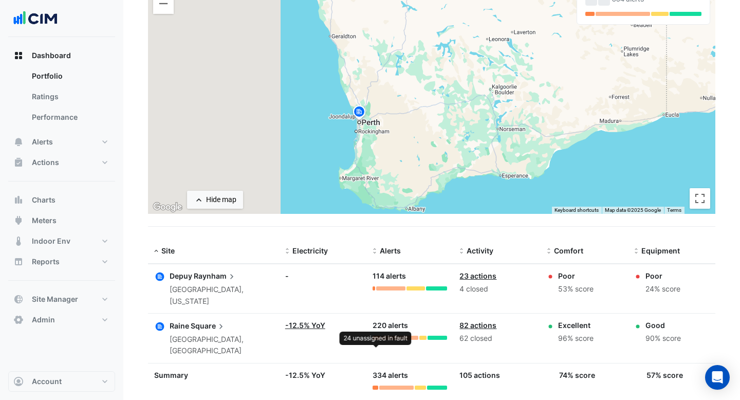
click at [378, 336] on div at bounding box center [377, 338] width 8 height 4
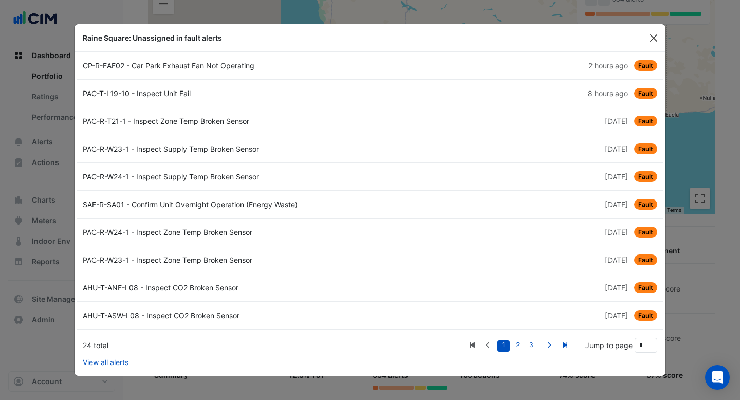
click at [655, 40] on button "Close" at bounding box center [653, 37] width 15 height 15
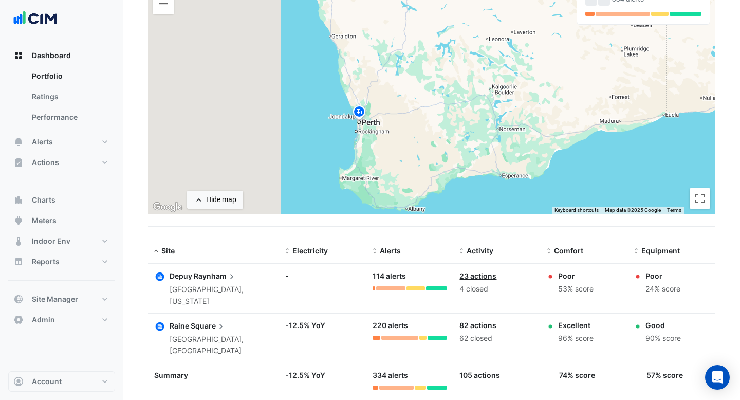
click at [478, 321] on link "82 actions" at bounding box center [477, 325] width 37 height 9
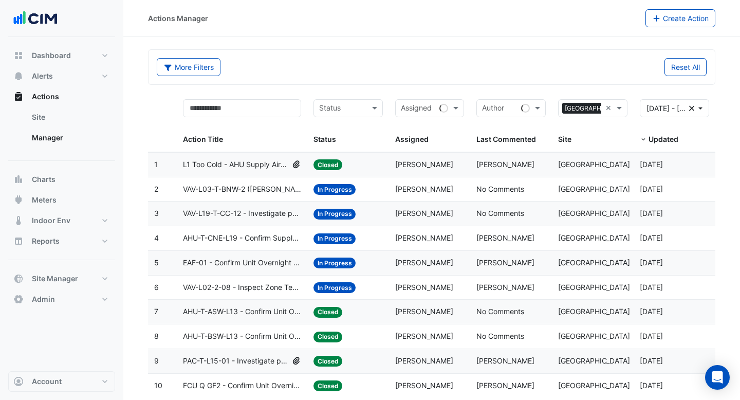
scroll to position [26, 0]
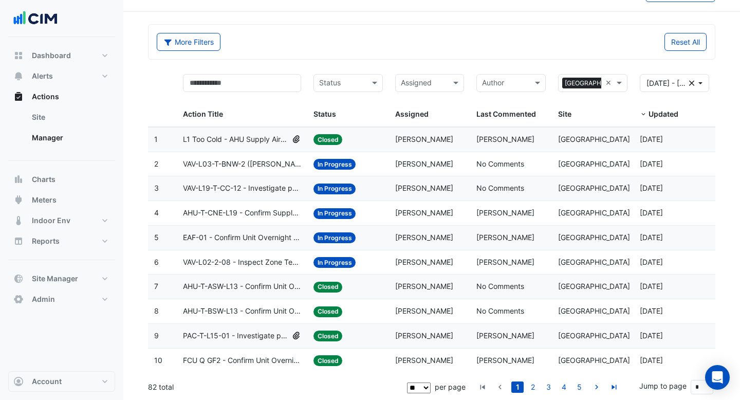
click at [259, 142] on span "L1 Too Cold - AHU Supply Air Temp Not Reaching Set Point" at bounding box center [235, 140] width 105 height 12
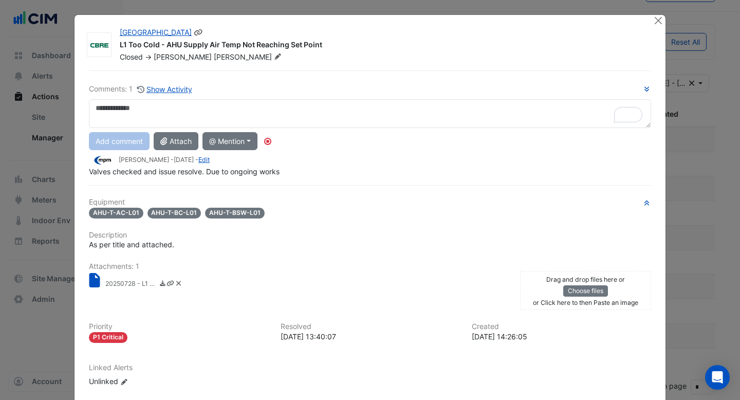
click at [274, 60] on icon at bounding box center [278, 56] width 8 height 6
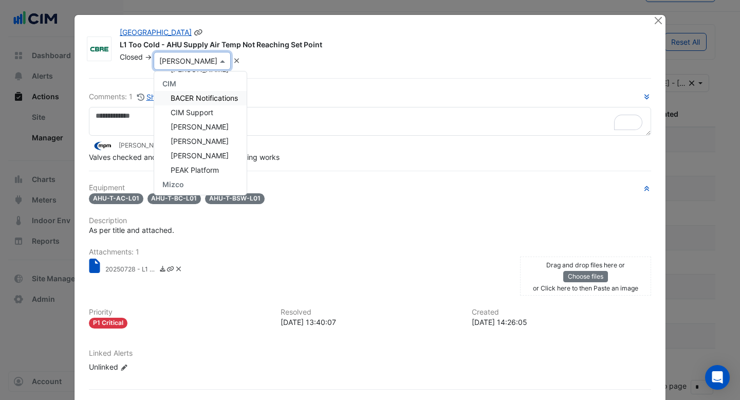
scroll to position [178, 0]
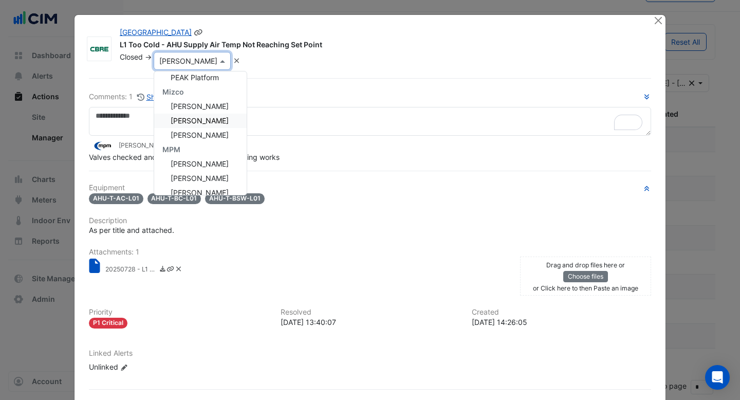
click at [204, 119] on span "[PERSON_NAME]" at bounding box center [200, 120] width 58 height 9
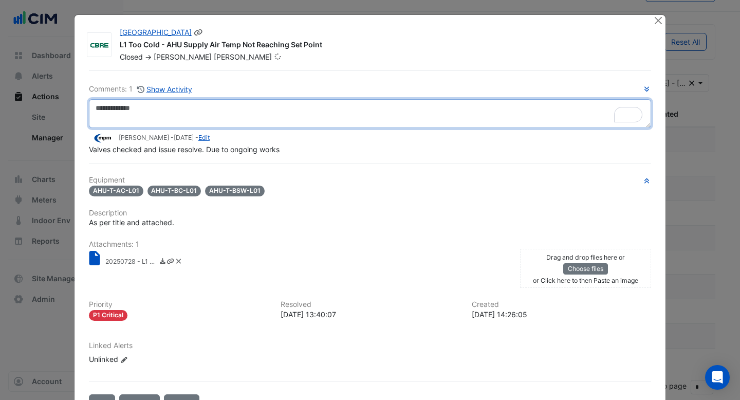
click at [204, 119] on textarea "To enrich screen reader interactions, please activate Accessibility in Grammarl…" at bounding box center [370, 113] width 562 height 29
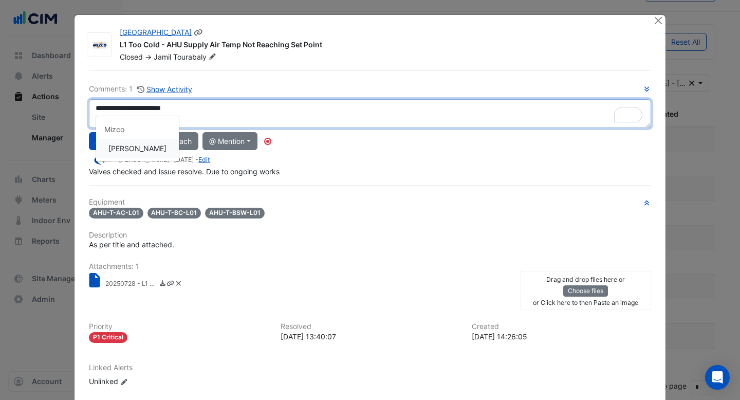
click at [155, 151] on div "**********" at bounding box center [370, 130] width 562 height 94
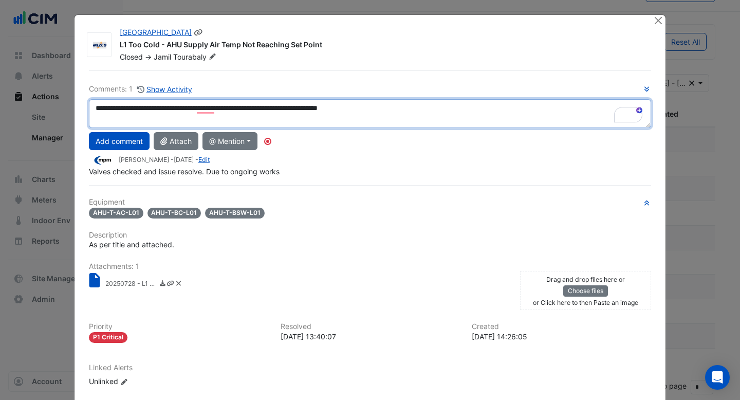
type textarea "**********"
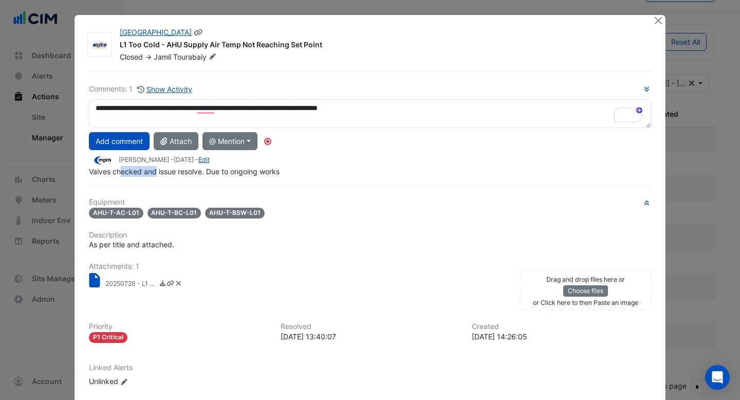
drag, startPoint x: 123, startPoint y: 173, endPoint x: 157, endPoint y: 173, distance: 34.4
click at [157, 173] on span "Valves checked and issue resolve. Due to ongoing works" at bounding box center [184, 171] width 191 height 9
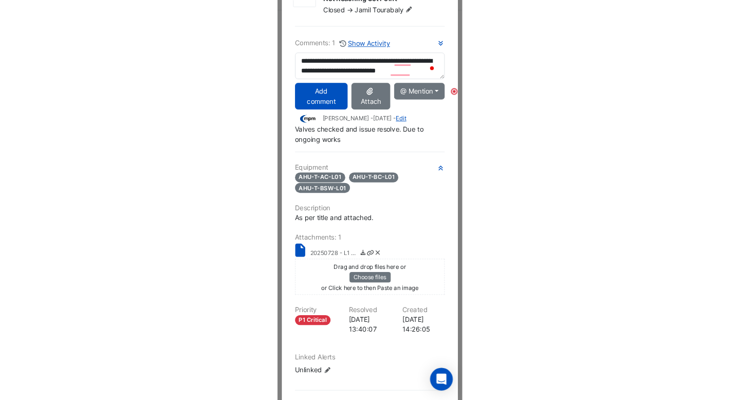
scroll to position [0, 0]
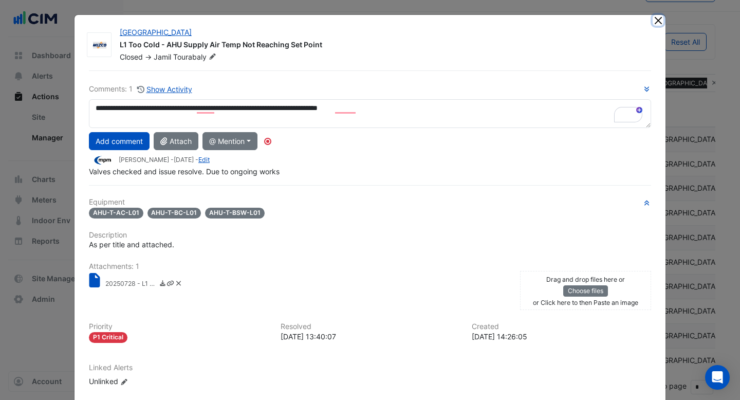
click at [658, 21] on button "Close" at bounding box center [658, 20] width 11 height 11
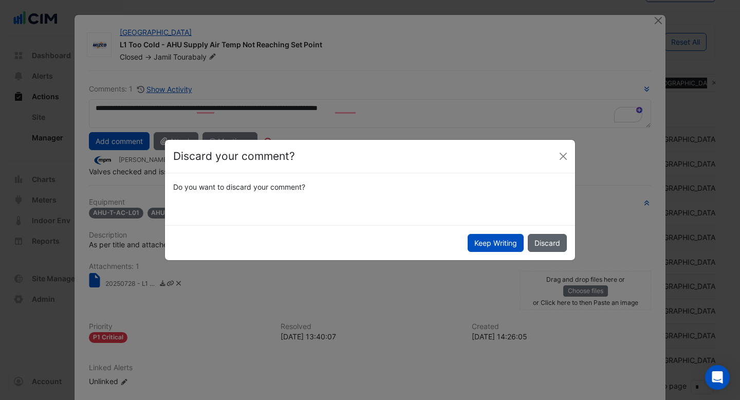
click at [540, 243] on button "Discard" at bounding box center [547, 243] width 39 height 18
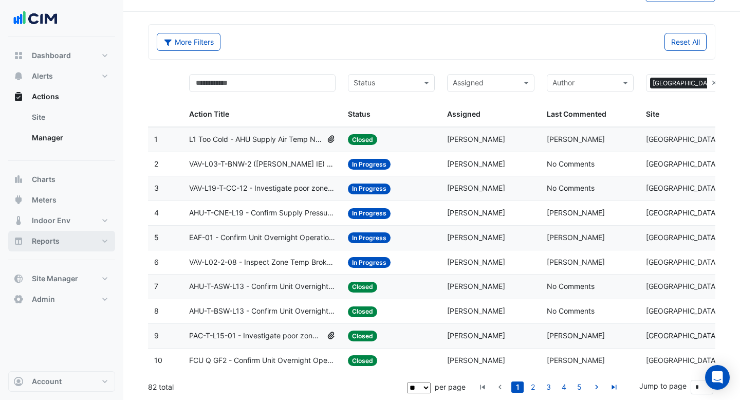
click at [44, 240] on span "Reports" at bounding box center [46, 241] width 28 height 10
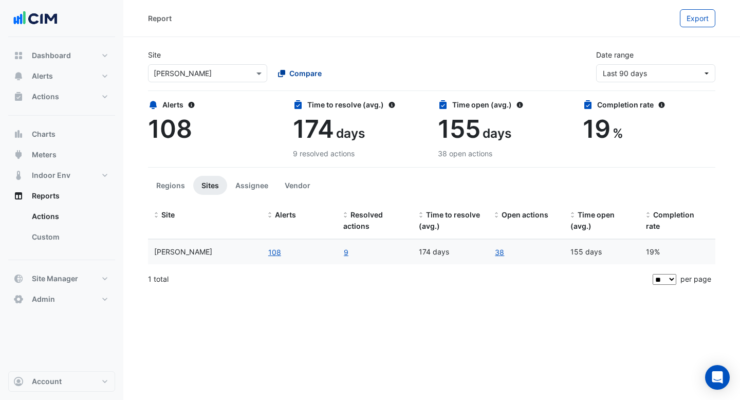
click at [298, 76] on span "Compare" at bounding box center [305, 73] width 32 height 11
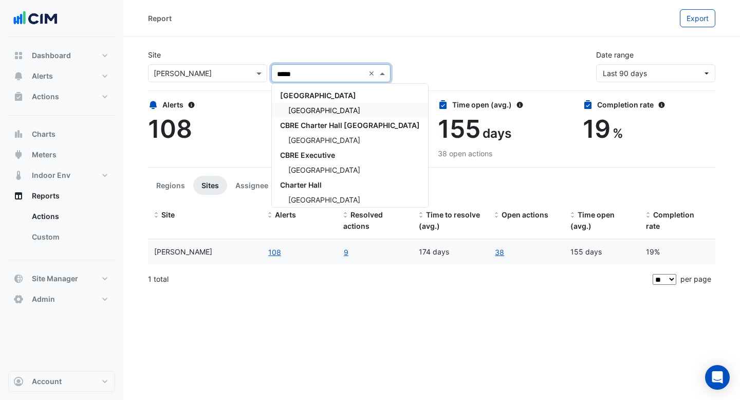
click at [303, 108] on span "[GEOGRAPHIC_DATA]" at bounding box center [324, 110] width 72 height 9
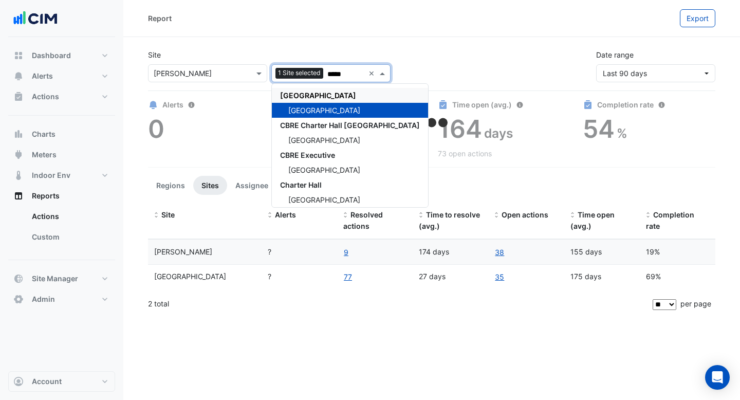
type input "*****"
click at [539, 51] on div "Site × Depuy Raynham 1 Site selected ***** × [GEOGRAPHIC_DATA][PERSON_NAME][GEO…" at bounding box center [432, 61] width 580 height 41
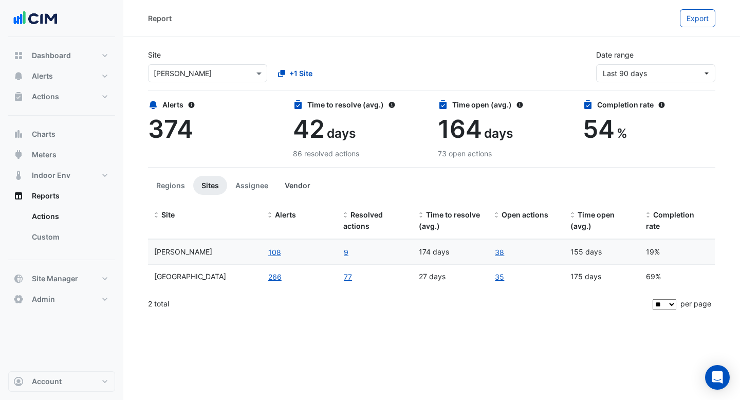
click at [293, 181] on button "Vendor" at bounding box center [297, 185] width 42 height 19
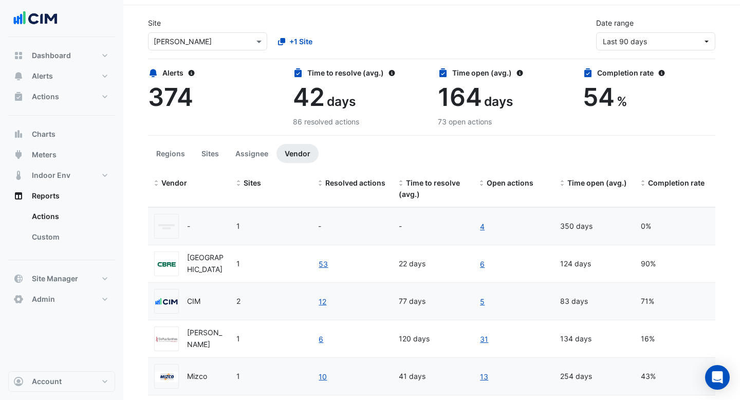
scroll to position [33, 0]
click at [250, 156] on button "Assignee" at bounding box center [251, 152] width 49 height 19
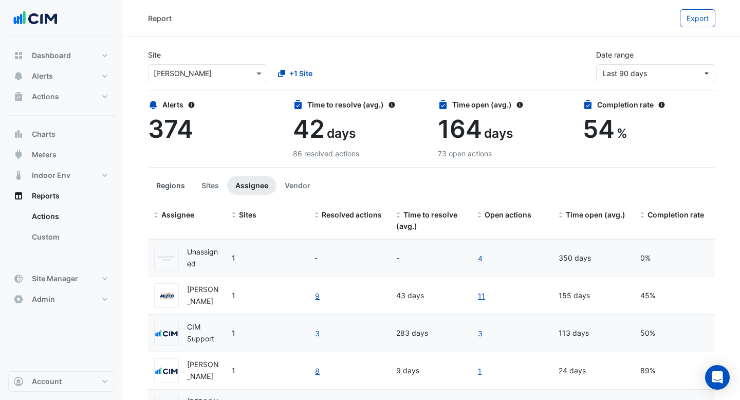
click at [173, 183] on button "Regions" at bounding box center [170, 185] width 45 height 19
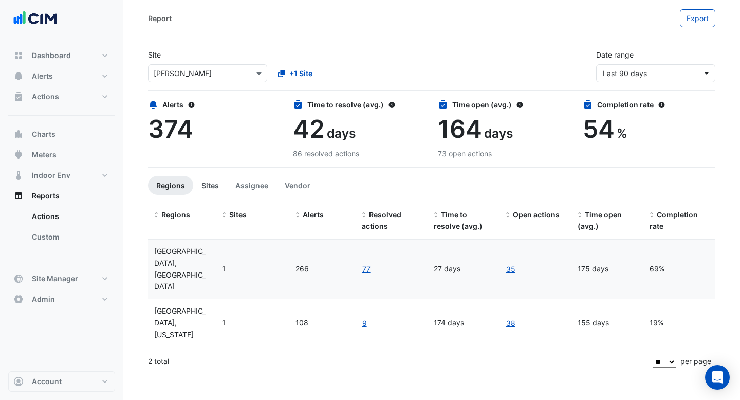
click at [201, 178] on button "Sites" at bounding box center [210, 185] width 34 height 19
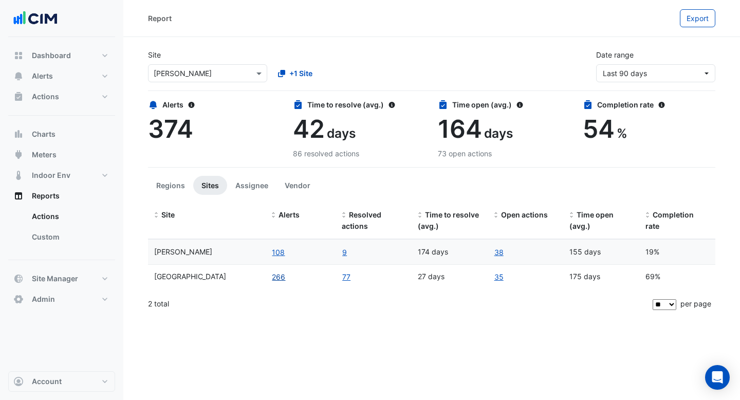
click at [283, 277] on button "266" at bounding box center [278, 277] width 14 height 12
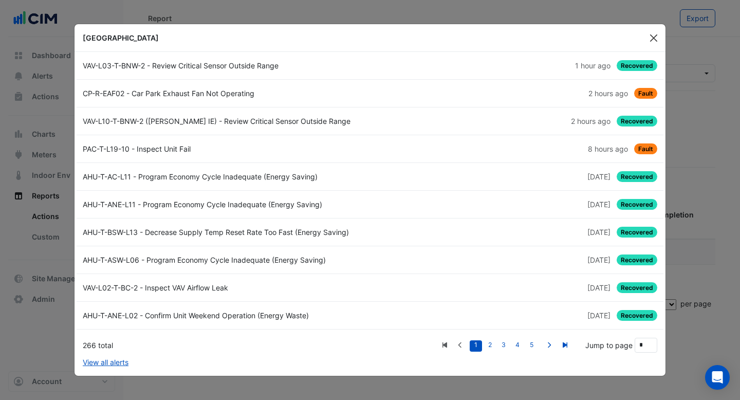
click at [653, 42] on button "Close" at bounding box center [653, 37] width 15 height 15
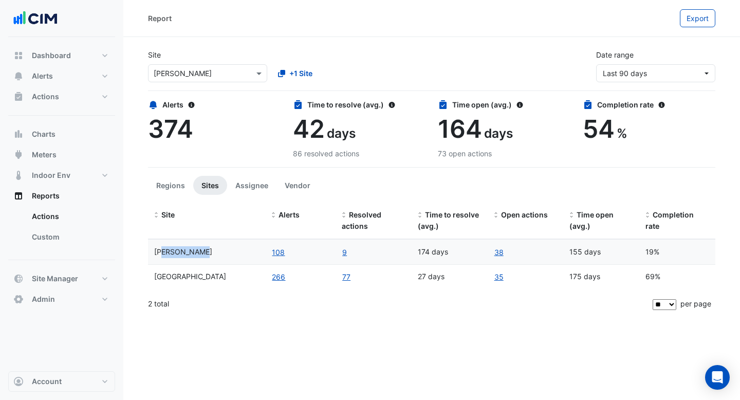
drag, startPoint x: 204, startPoint y: 253, endPoint x: 165, endPoint y: 253, distance: 39.1
click at [165, 253] on span "[PERSON_NAME]" at bounding box center [183, 251] width 58 height 9
click at [202, 253] on span "[PERSON_NAME]" at bounding box center [183, 251] width 58 height 9
drag, startPoint x: 659, startPoint y: 254, endPoint x: 648, endPoint y: 256, distance: 10.9
click at [648, 256] on div "19%" at bounding box center [677, 252] width 64 height 12
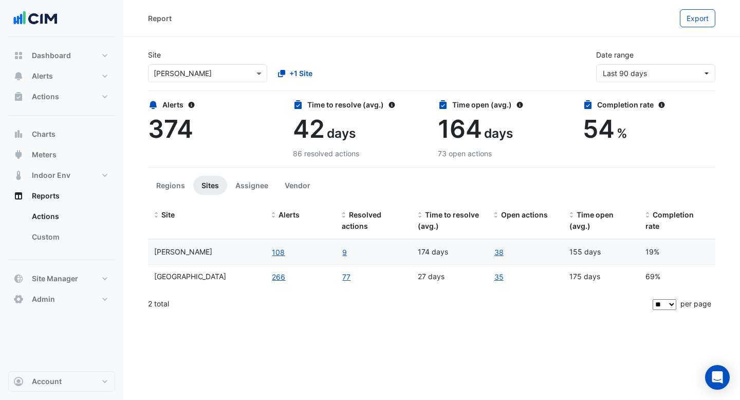
click at [657, 275] on div "69%" at bounding box center [677, 277] width 64 height 12
drag, startPoint x: 663, startPoint y: 275, endPoint x: 650, endPoint y: 276, distance: 13.9
click at [650, 276] on div "69%" at bounding box center [677, 277] width 64 height 12
click at [654, 279] on div "69%" at bounding box center [677, 277] width 64 height 12
click at [56, 171] on span "Indoor Env" at bounding box center [51, 175] width 39 height 10
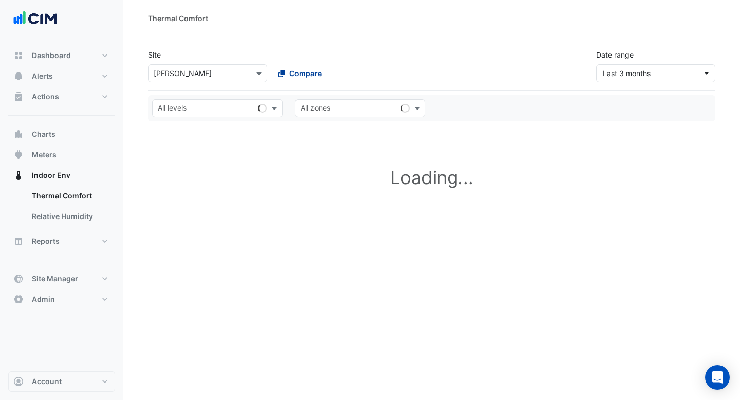
click at [295, 71] on span "Compare" at bounding box center [305, 73] width 32 height 11
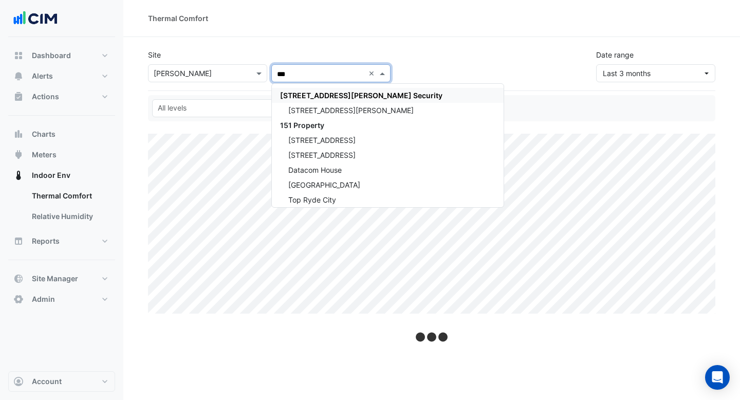
type input "****"
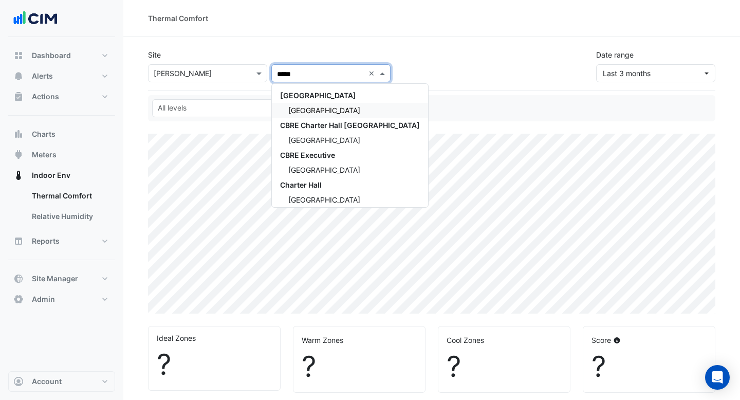
click at [294, 106] on span "[GEOGRAPHIC_DATA]" at bounding box center [324, 110] width 72 height 9
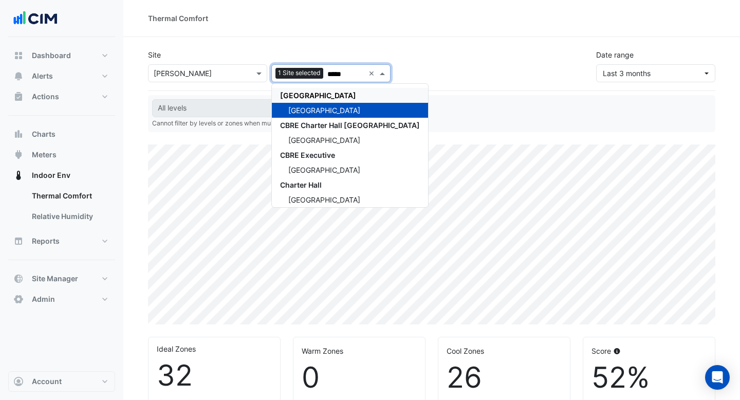
type input "*****"
click at [255, 45] on div "Site × Depuy Raynham 1 Site selected ***** × CBRE Charter Hall Raine Square CBR…" at bounding box center [432, 61] width 580 height 41
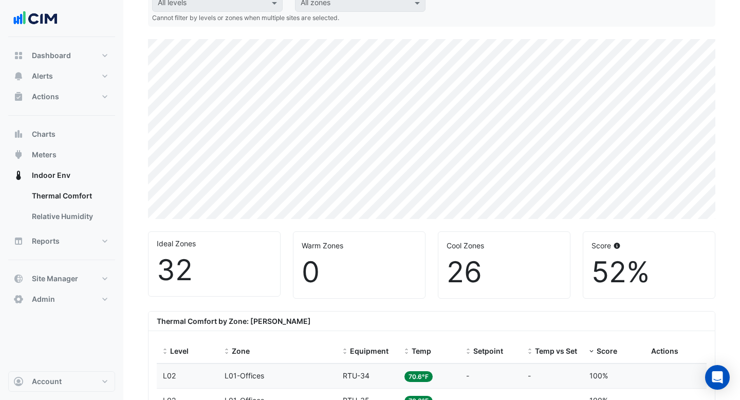
scroll to position [105, 0]
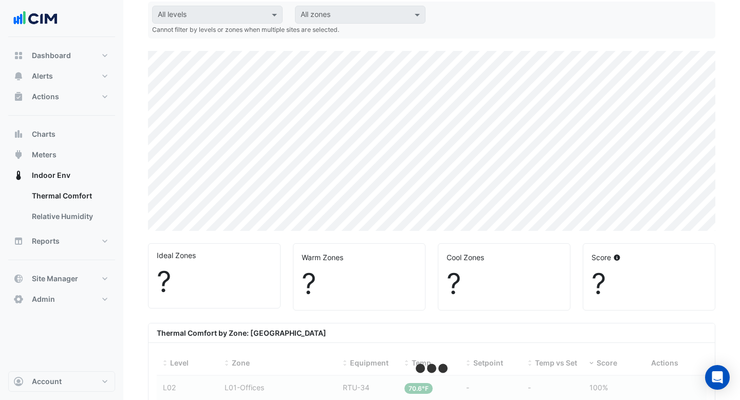
scroll to position [217, 0]
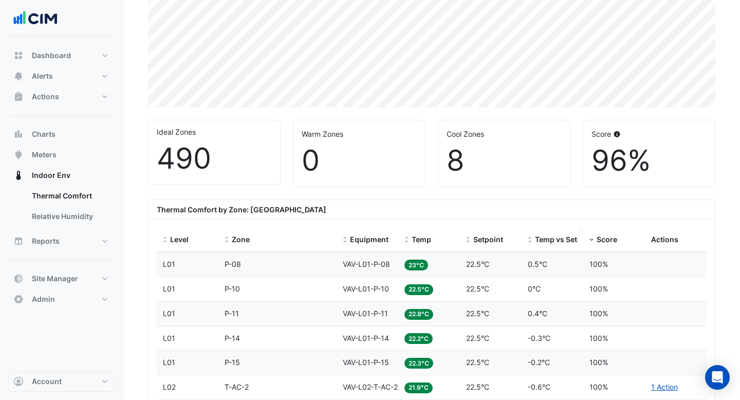
click at [558, 243] on span "Temp vs Setpoint" at bounding box center [565, 239] width 61 height 9
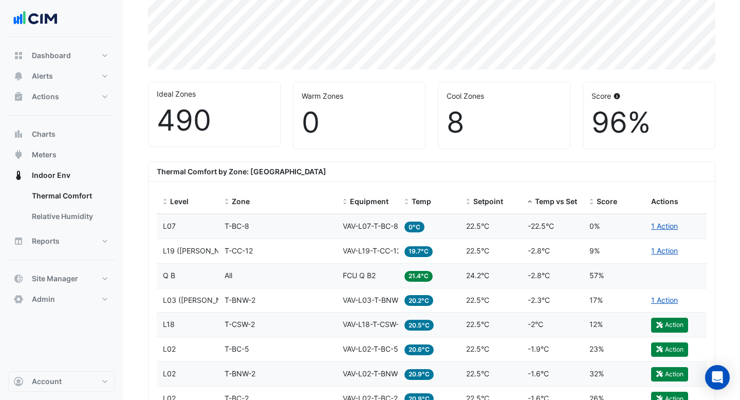
scroll to position [279, 0]
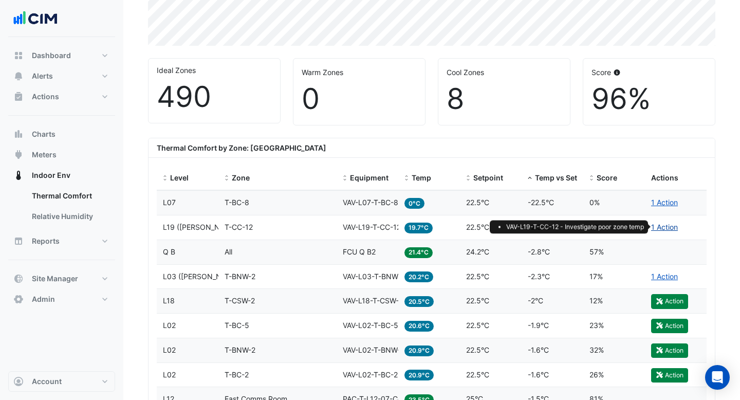
click at [671, 230] on link "1 Action" at bounding box center [664, 227] width 27 height 9
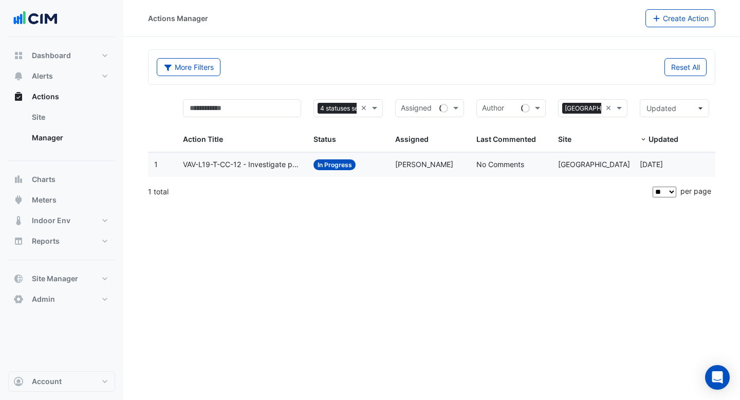
click at [274, 166] on span "VAV-L19-T-CC-12 - Investigate poor zone temp" at bounding box center [242, 165] width 118 height 12
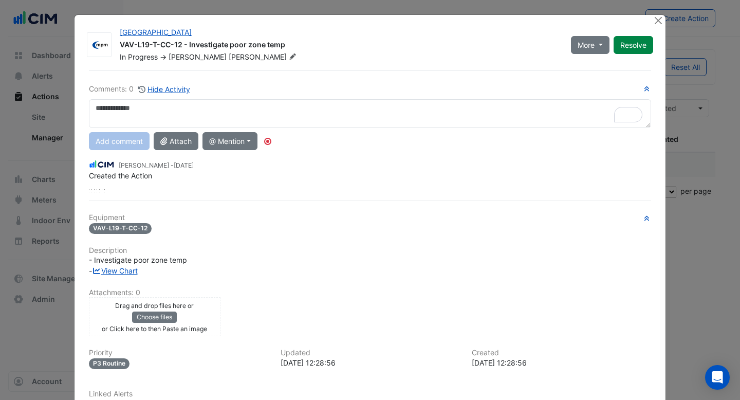
scroll to position [4, 0]
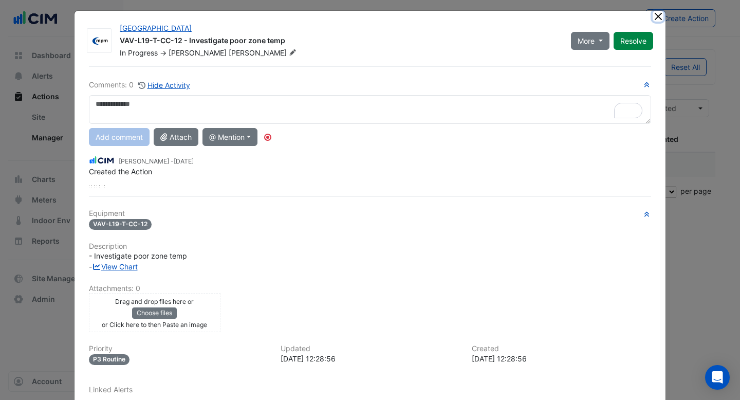
click at [659, 18] on button "Close" at bounding box center [658, 16] width 11 height 11
